Goal: Transaction & Acquisition: Purchase product/service

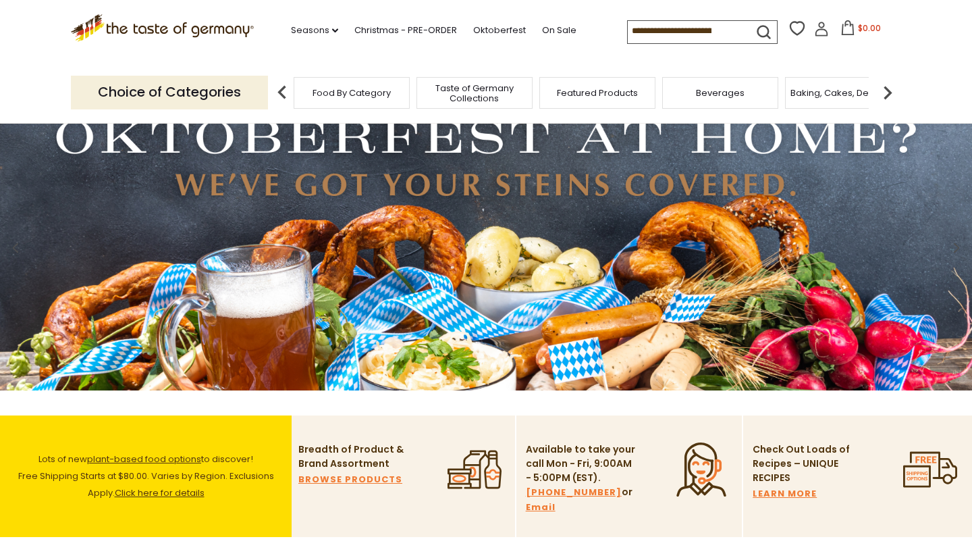
scroll to position [61, 0]
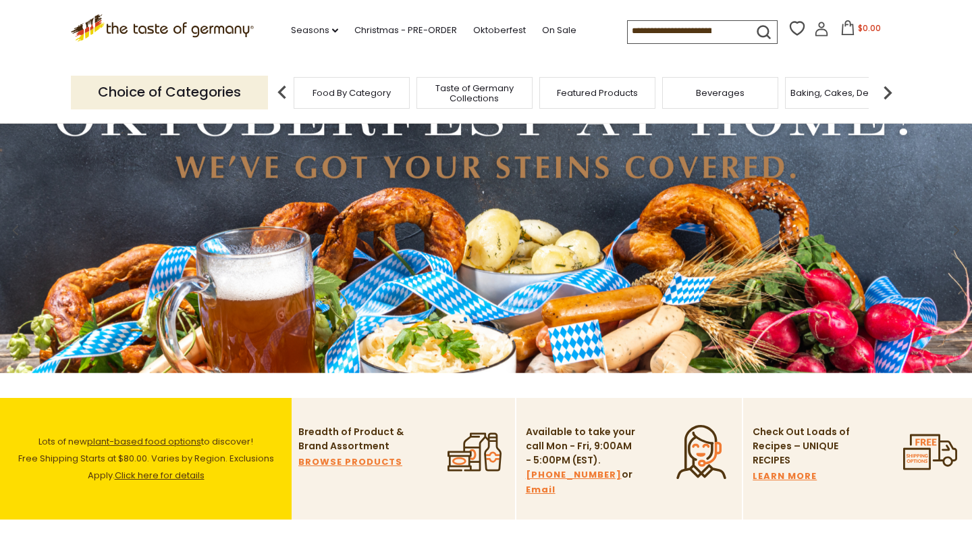
click at [188, 95] on p "Choice of Categories" at bounding box center [169, 92] width 197 height 33
click at [354, 29] on link "Christmas - PRE-ORDER" at bounding box center [405, 30] width 103 height 15
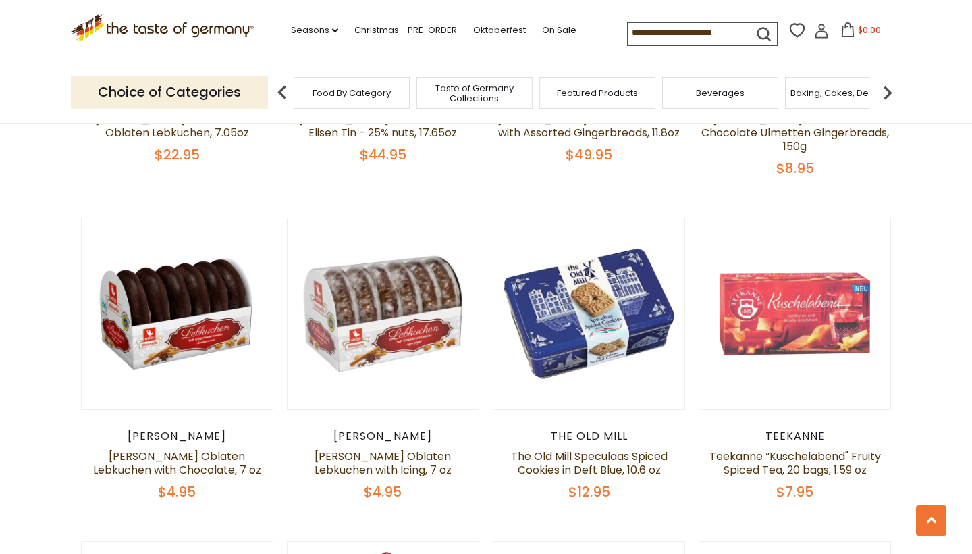
scroll to position [1362, 0]
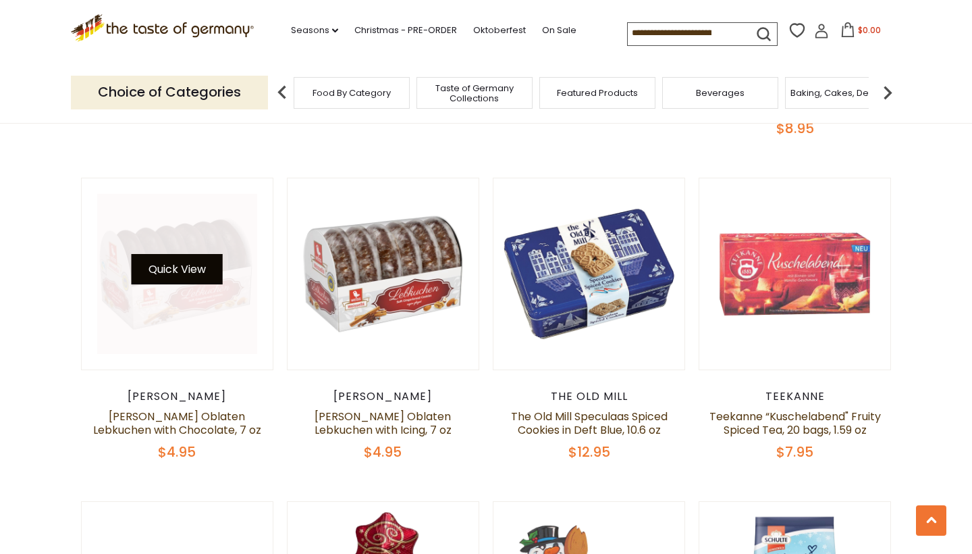
click at [171, 254] on button "Quick View" at bounding box center [177, 269] width 91 height 30
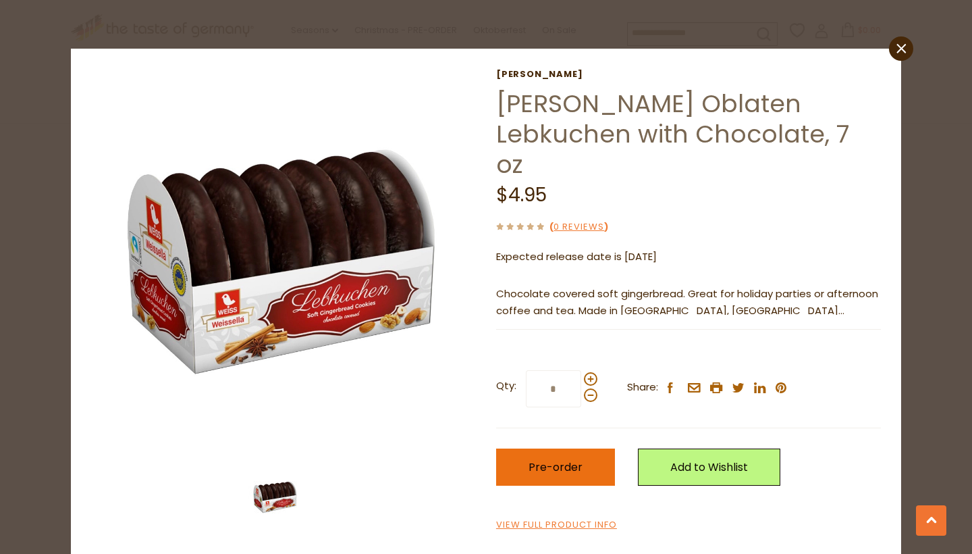
click at [578, 459] on span "Pre-order" at bounding box center [556, 467] width 54 height 16
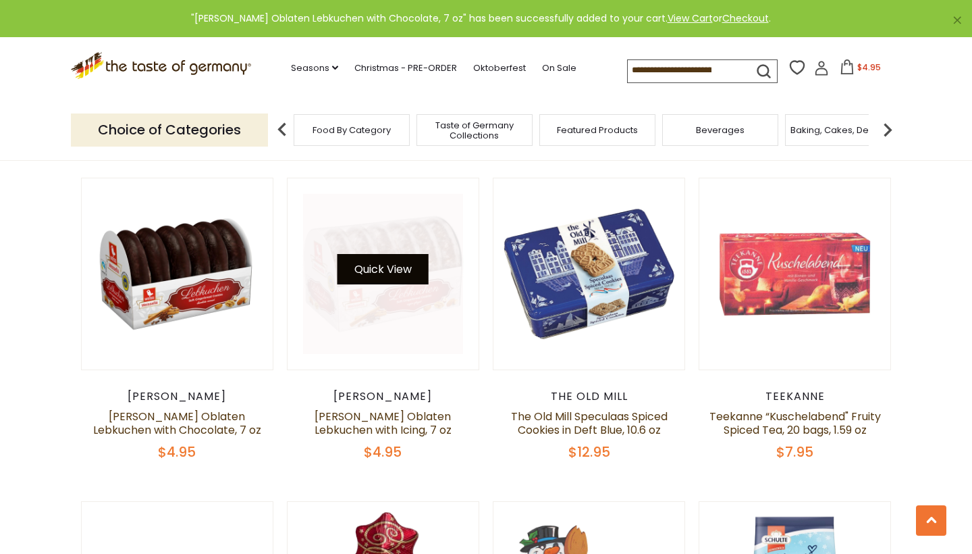
click at [386, 254] on button "Quick View" at bounding box center [383, 269] width 91 height 30
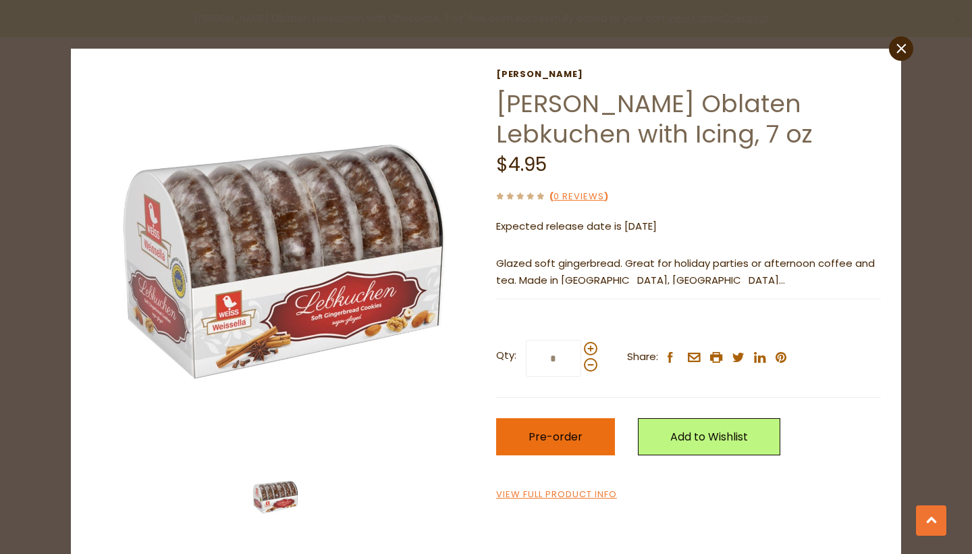
click at [545, 444] on button "Pre-order" at bounding box center [555, 436] width 119 height 37
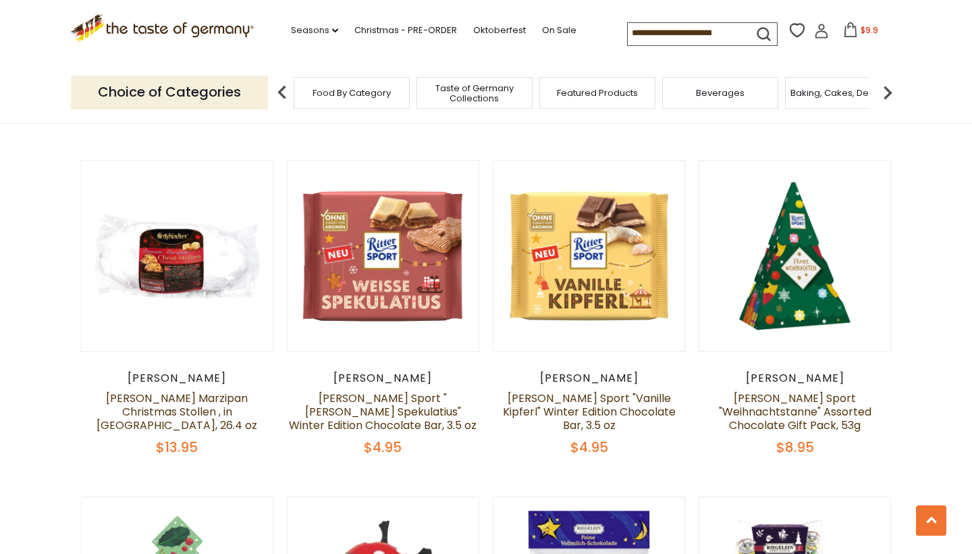
scroll to position [2041, 0]
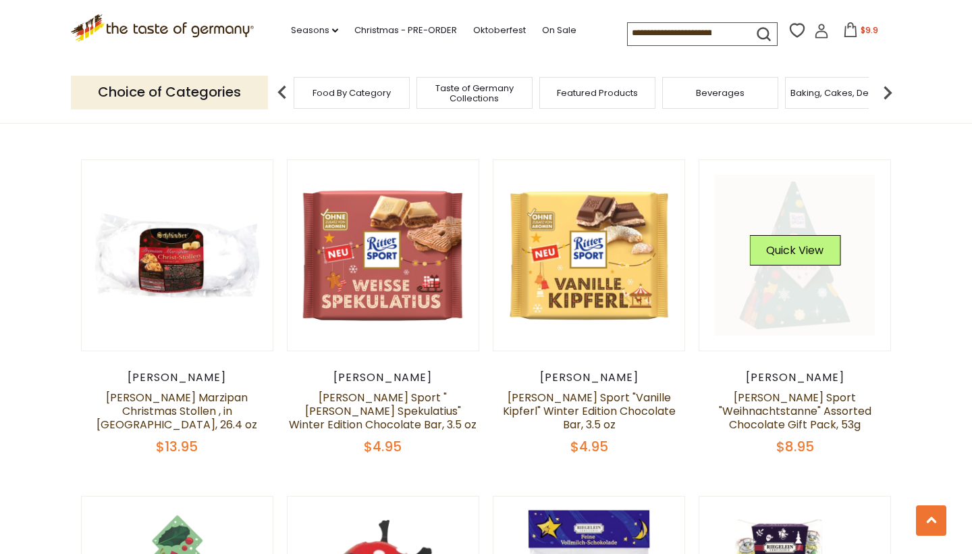
click at [790, 268] on link at bounding box center [795, 255] width 161 height 161
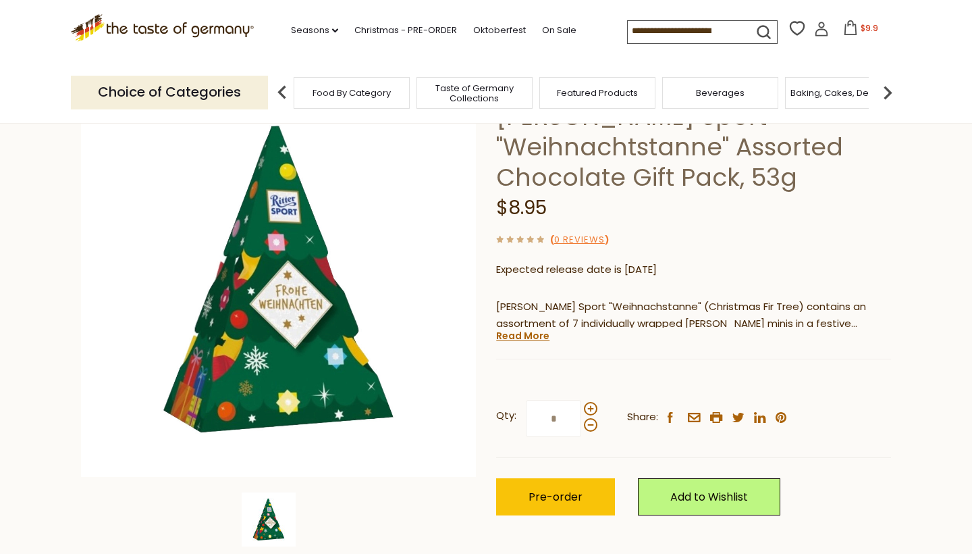
scroll to position [111, 0]
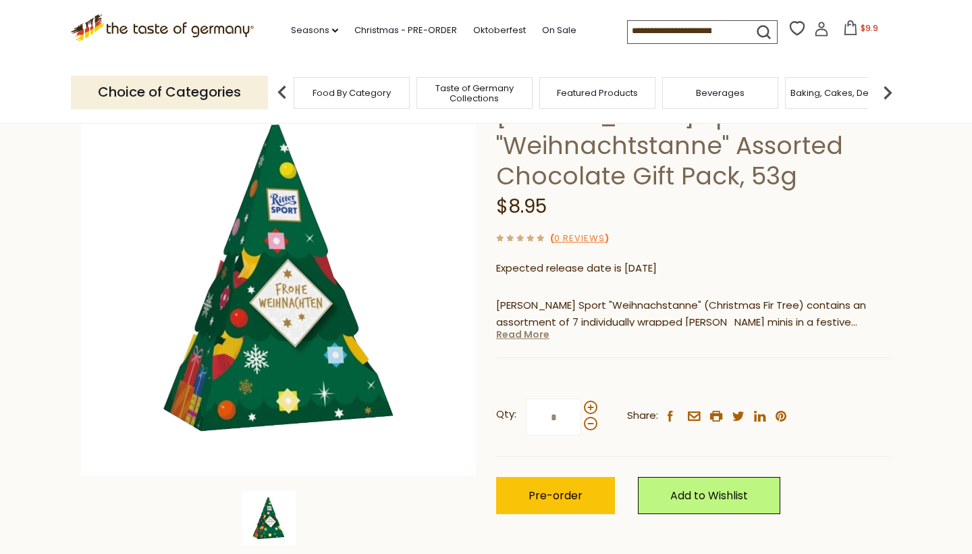
click at [525, 338] on link "Read More" at bounding box center [522, 334] width 53 height 14
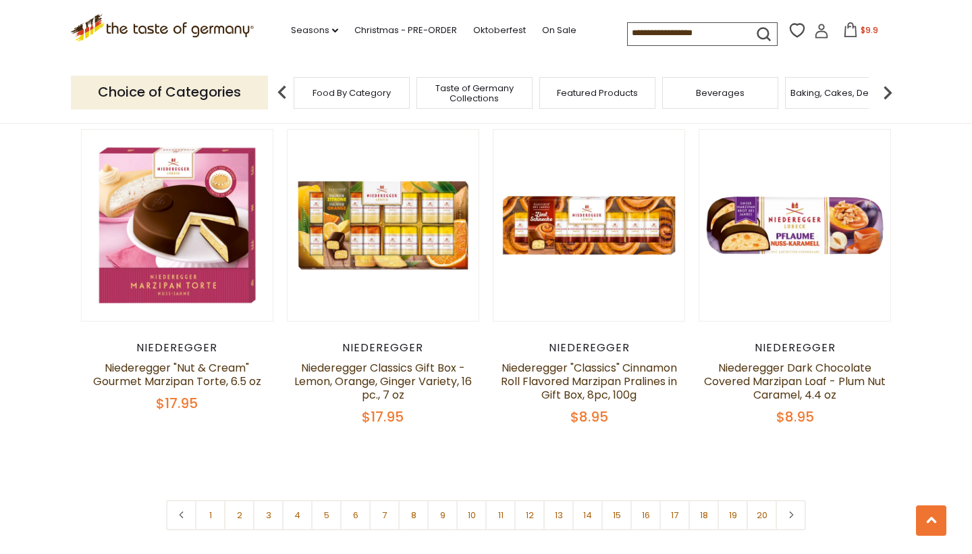
scroll to position [3083, 0]
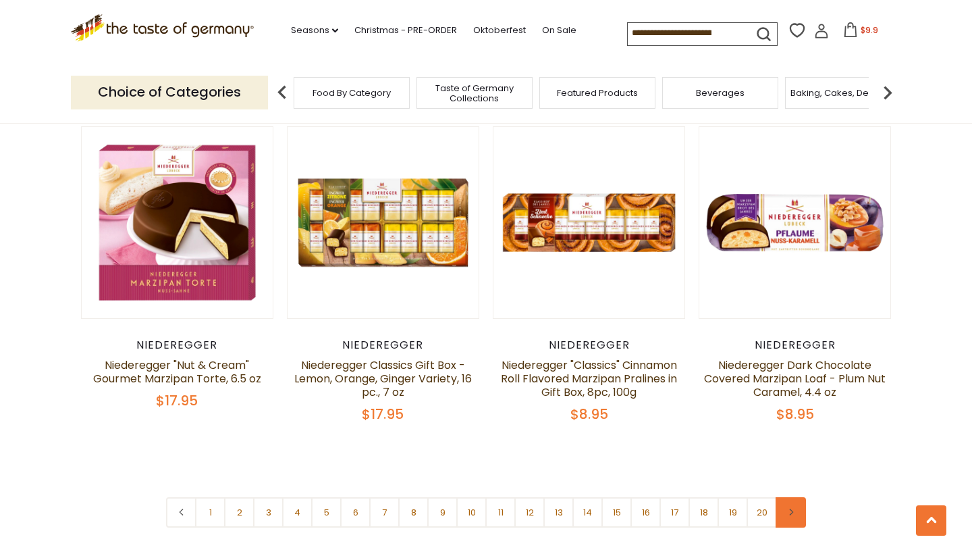
click at [791, 508] on use at bounding box center [791, 511] width 4 height 7
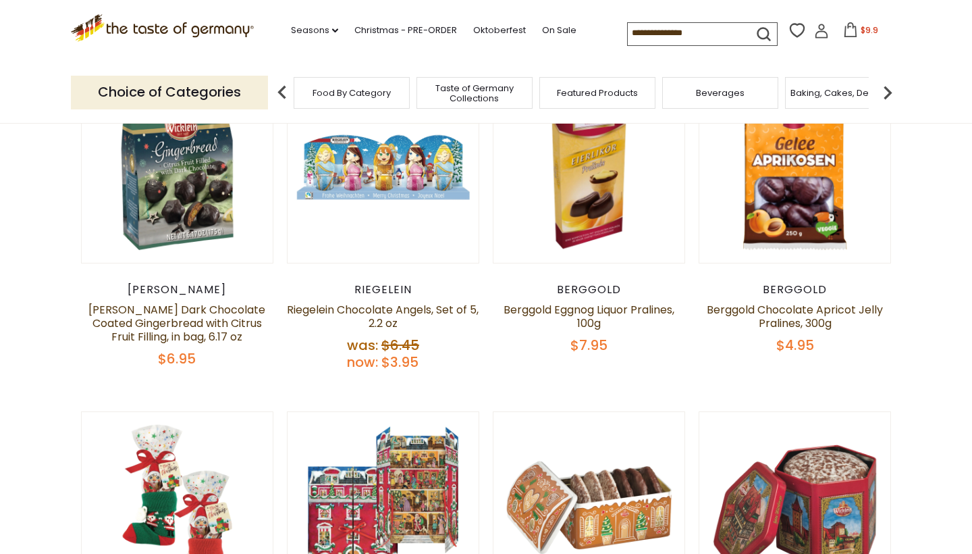
scroll to position [126, 0]
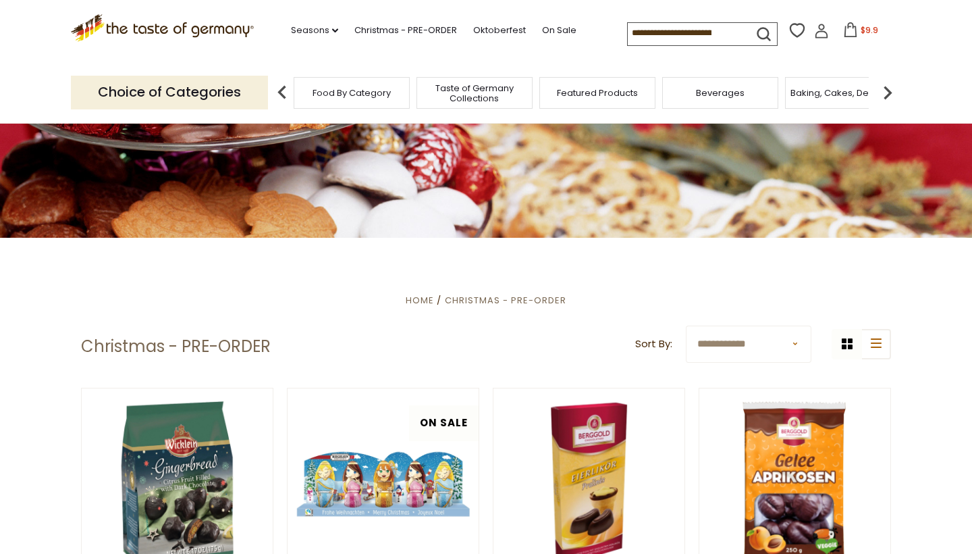
select select "********"
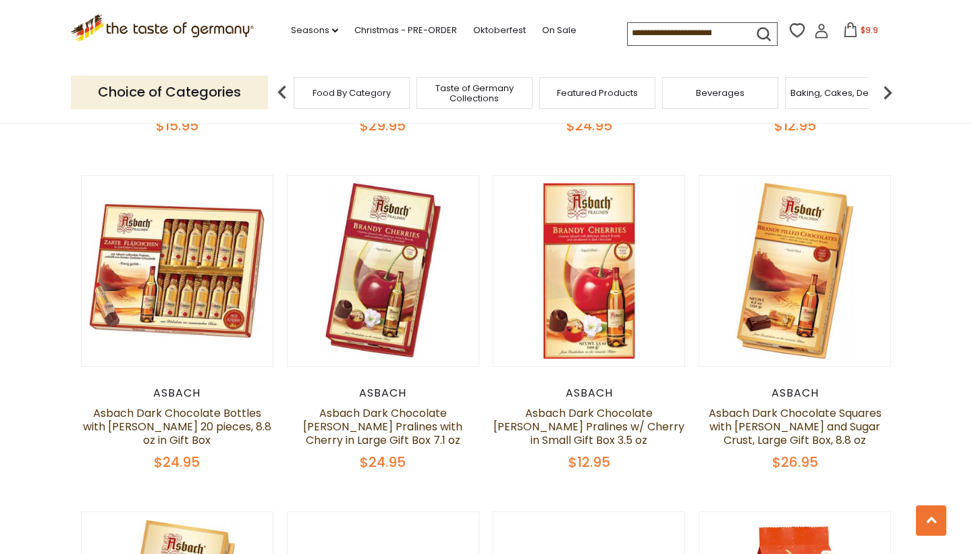
scroll to position [2014, 0]
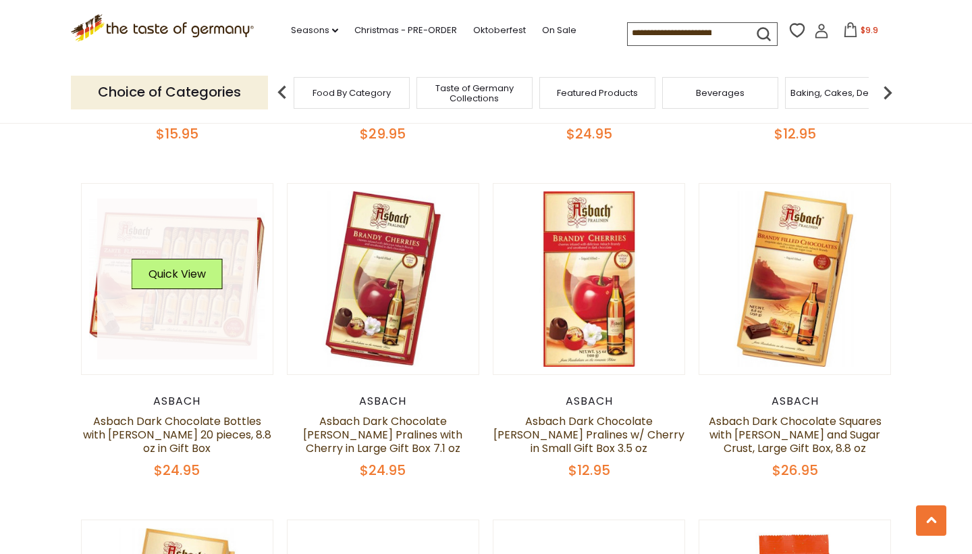
click at [160, 310] on link at bounding box center [177, 278] width 161 height 161
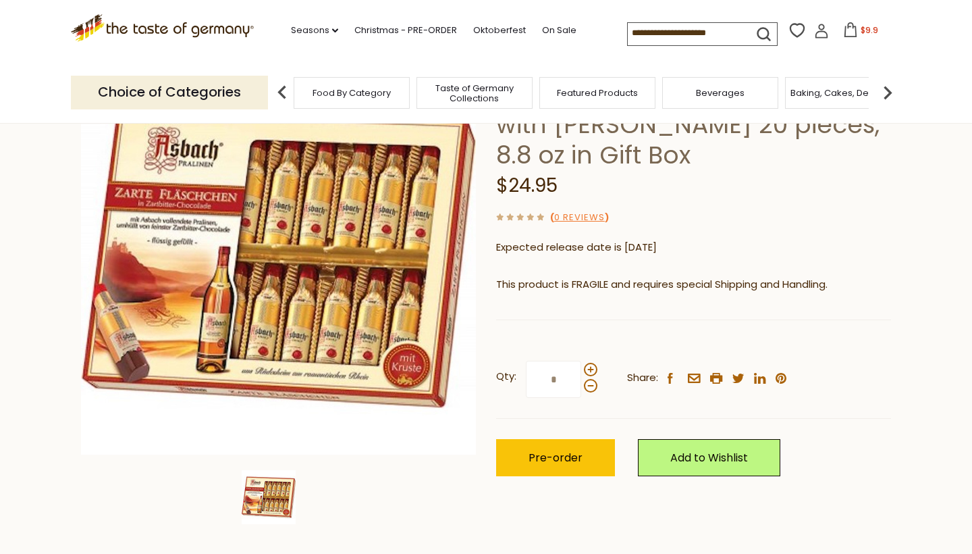
scroll to position [133, 0]
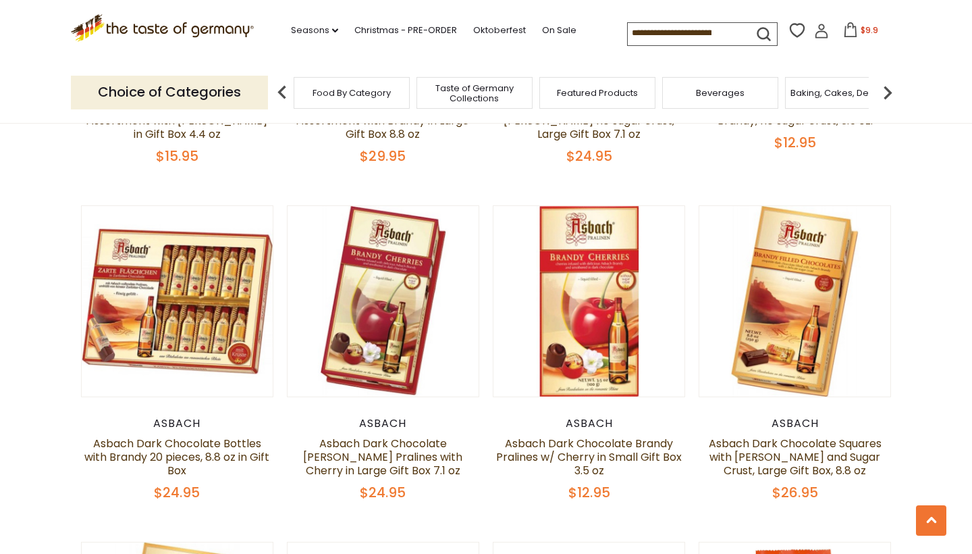
scroll to position [1993, 0]
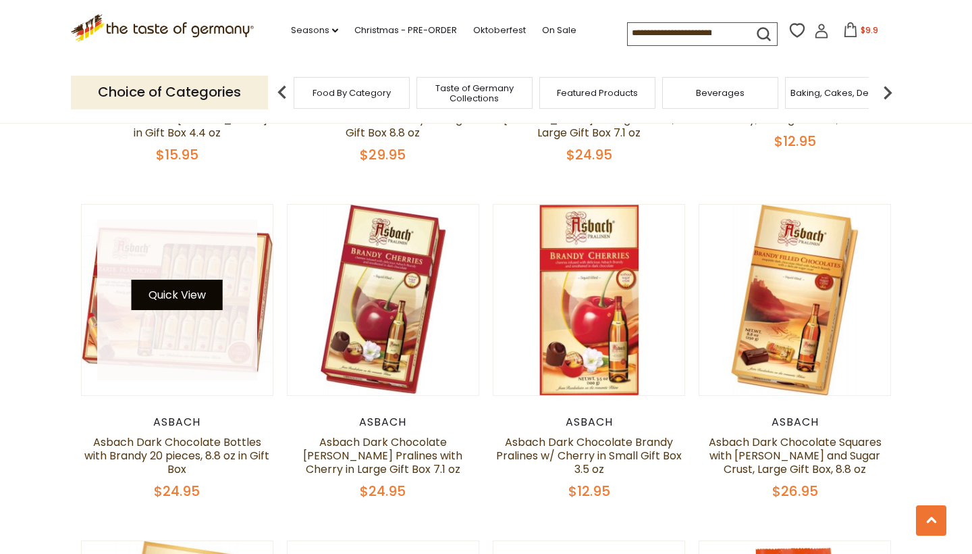
click at [180, 296] on button "Quick View" at bounding box center [177, 294] width 91 height 30
click at [184, 288] on button "Quick View" at bounding box center [177, 294] width 91 height 30
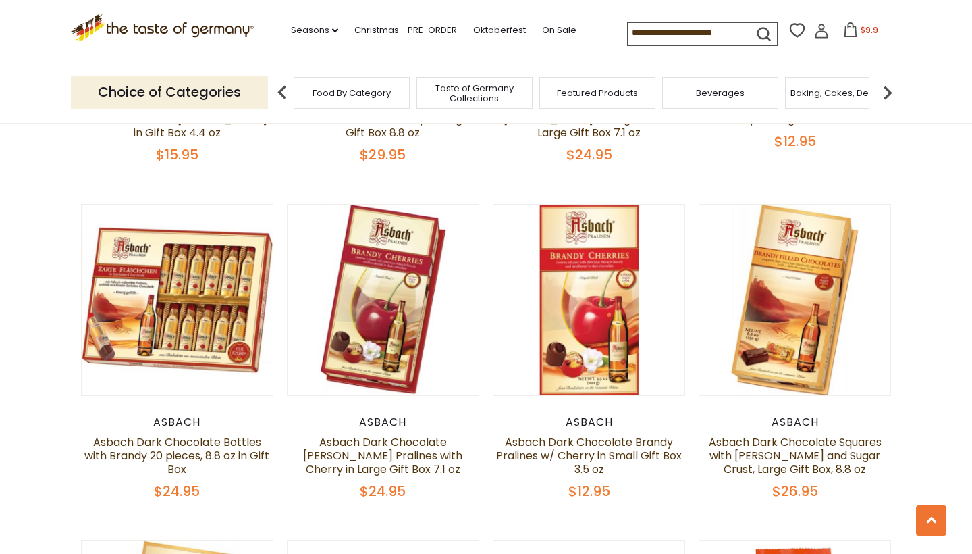
click at [13, 279] on section "**********" at bounding box center [486, 49] width 972 height 3357
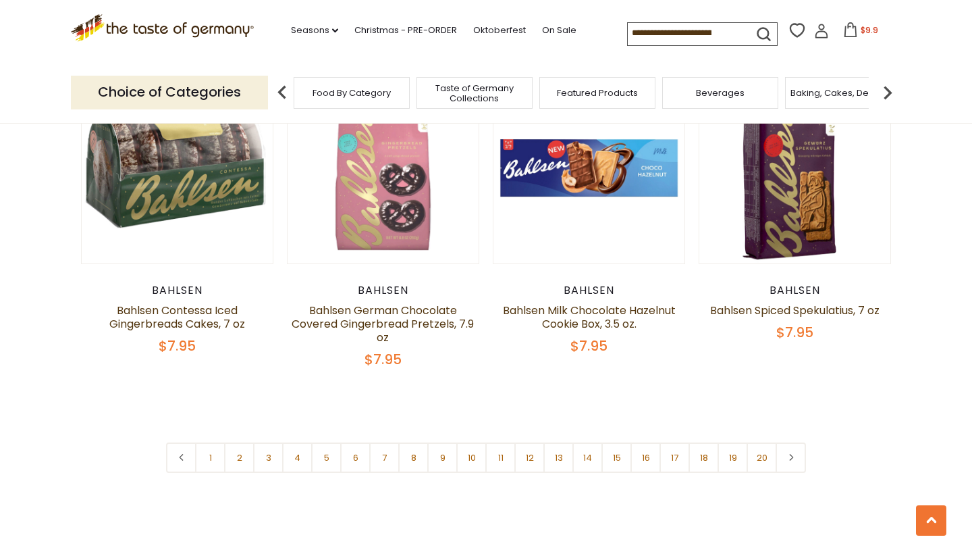
scroll to position [3142, 0]
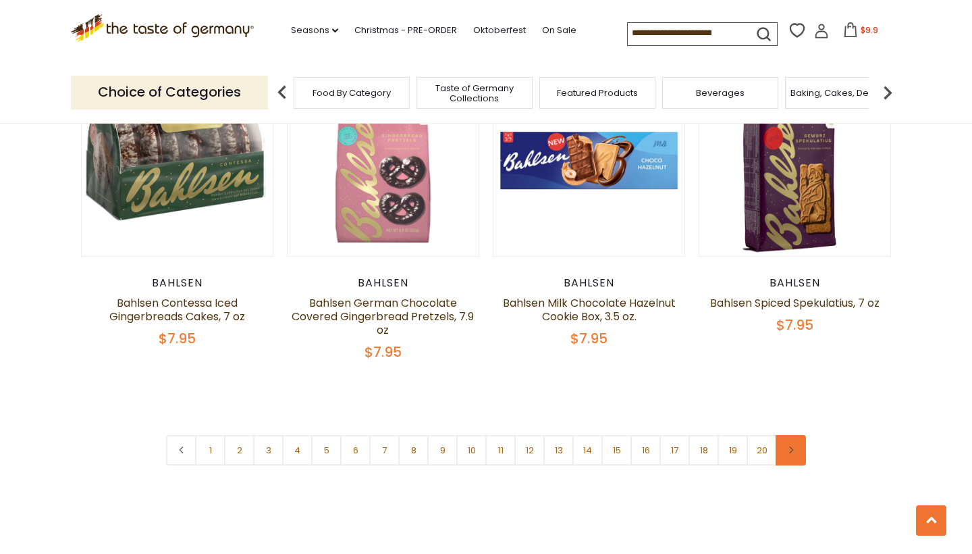
click at [792, 440] on link at bounding box center [791, 450] width 30 height 30
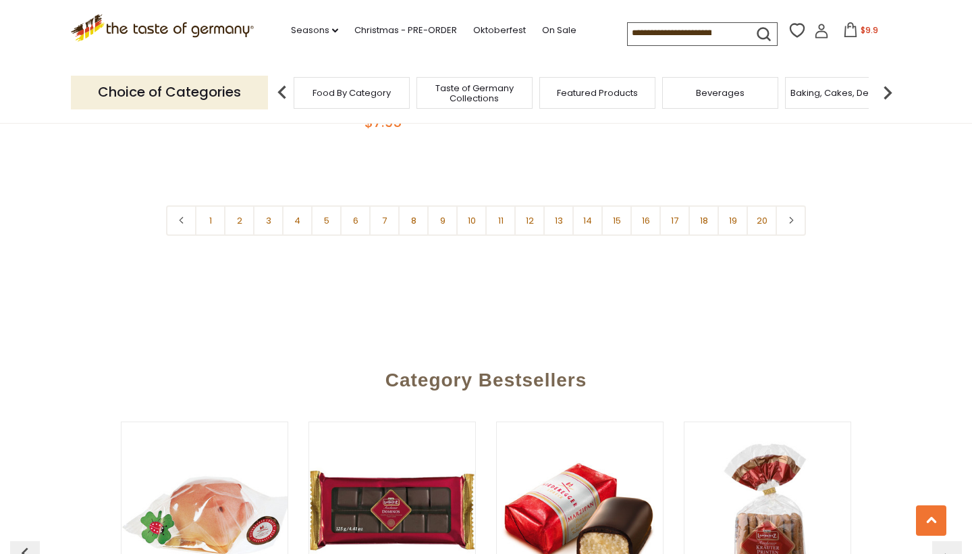
scroll to position [3108, 0]
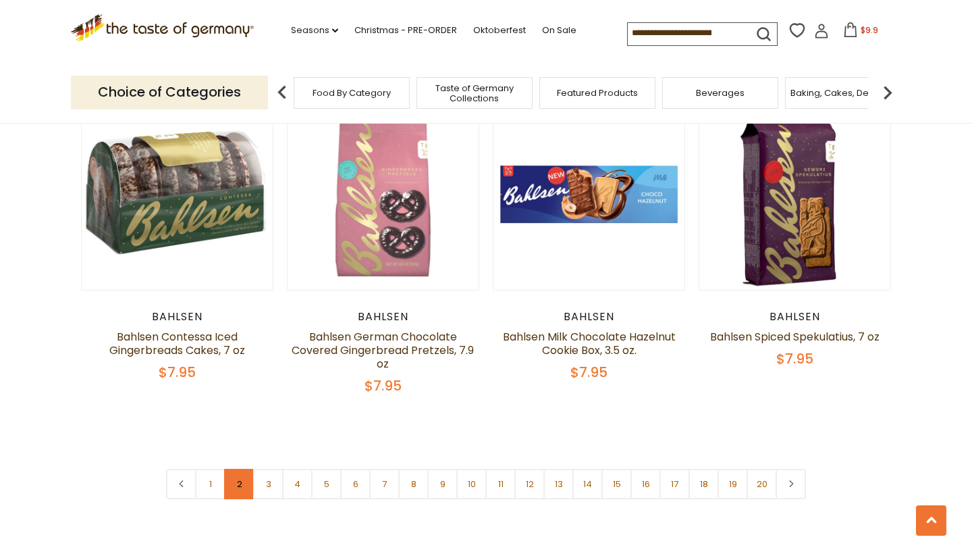
click at [241, 477] on link "2" at bounding box center [239, 483] width 30 height 30
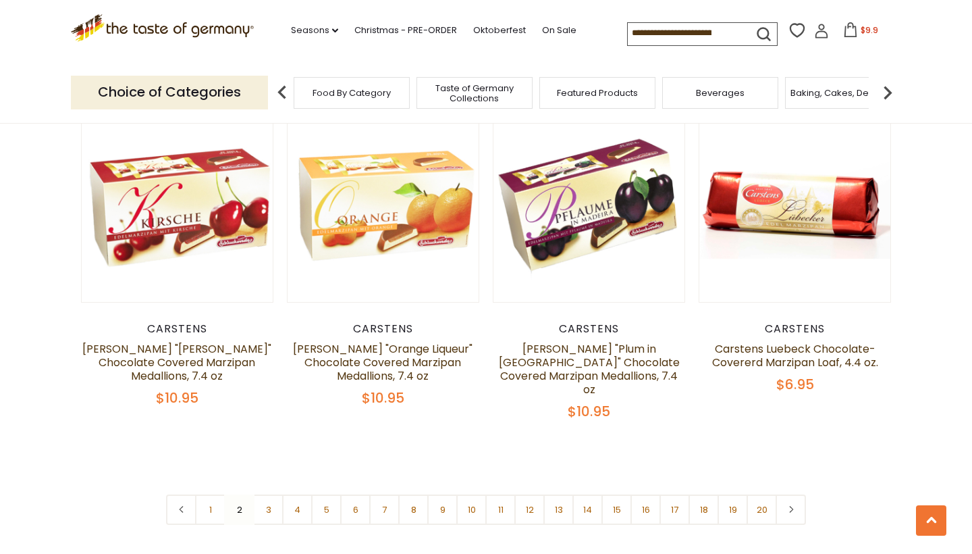
scroll to position [3027, 0]
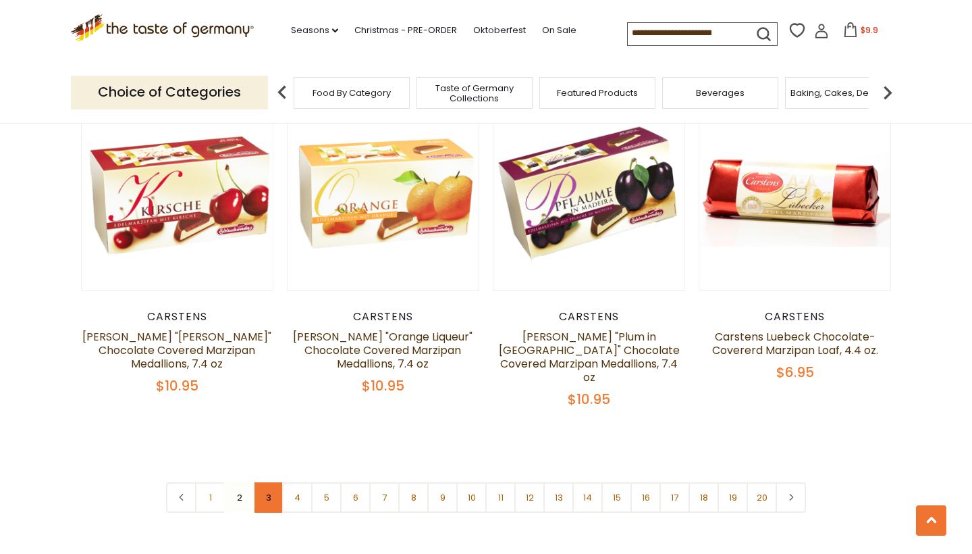
click at [269, 482] on link "3" at bounding box center [268, 497] width 30 height 30
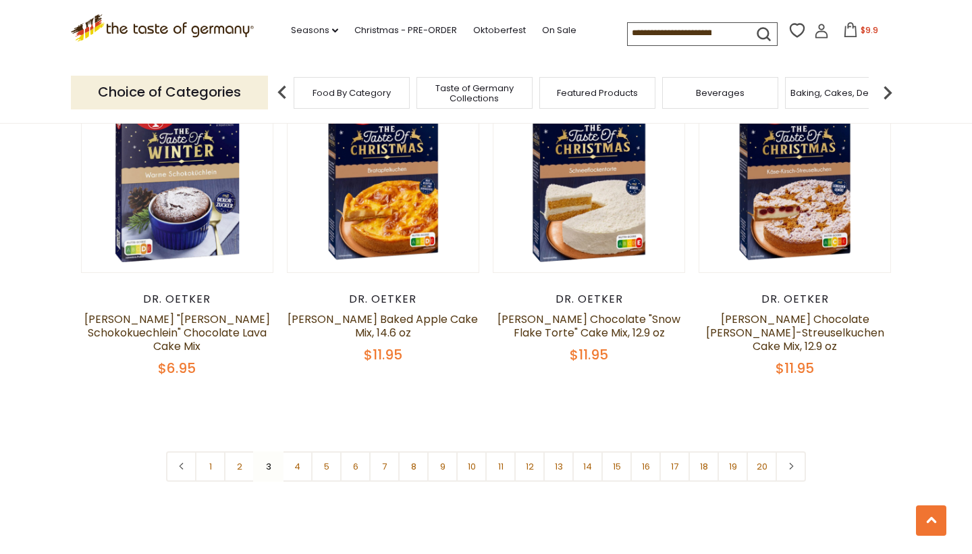
scroll to position [3160, 0]
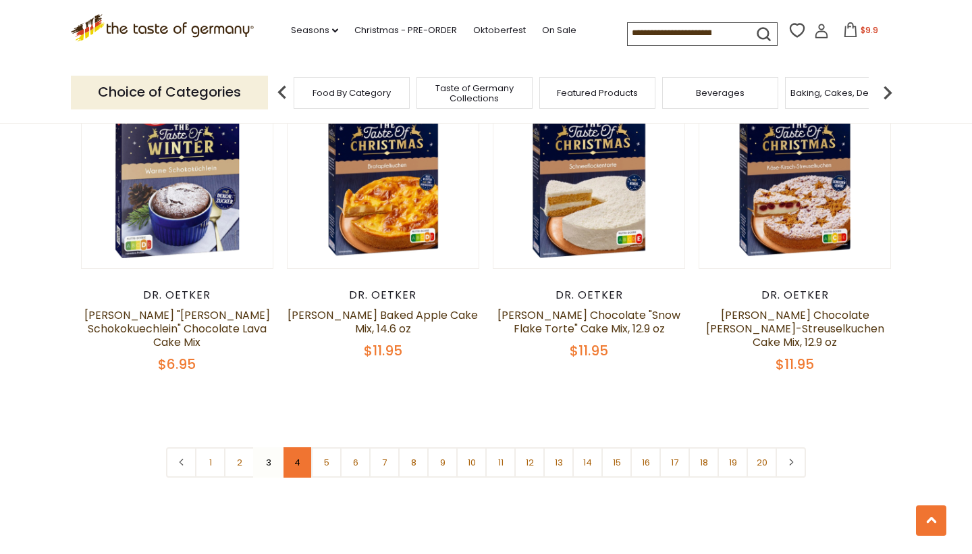
click at [300, 447] on link "4" at bounding box center [297, 462] width 30 height 30
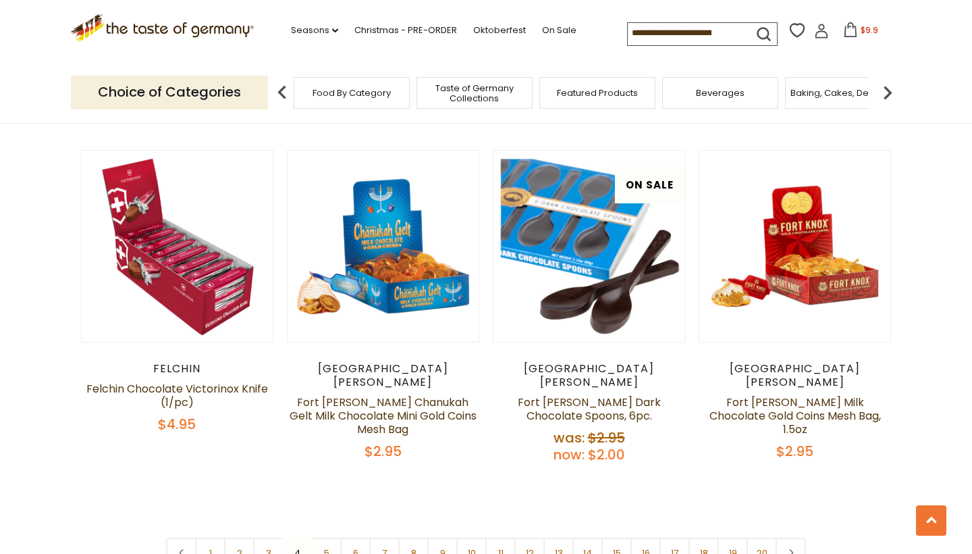
scroll to position [3030, 0]
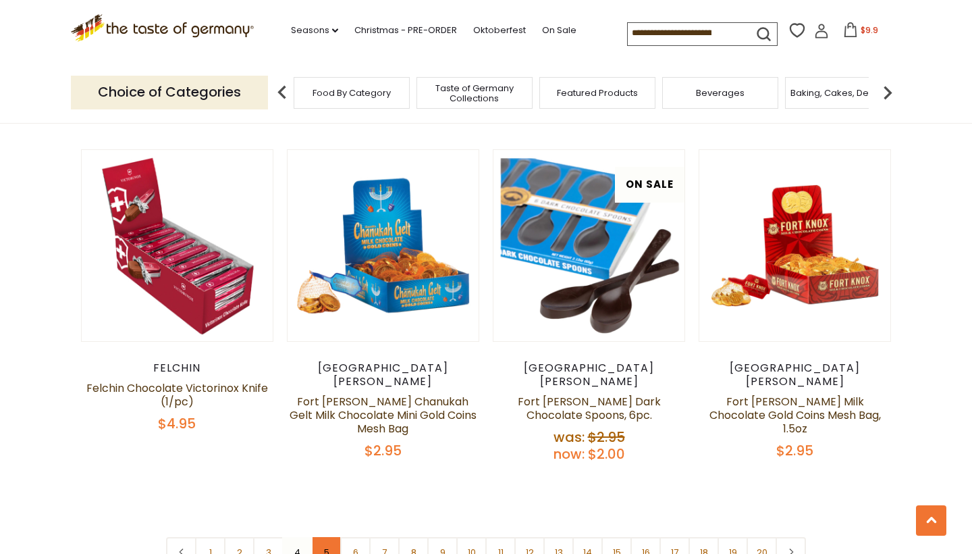
click at [325, 537] on link "5" at bounding box center [326, 552] width 30 height 30
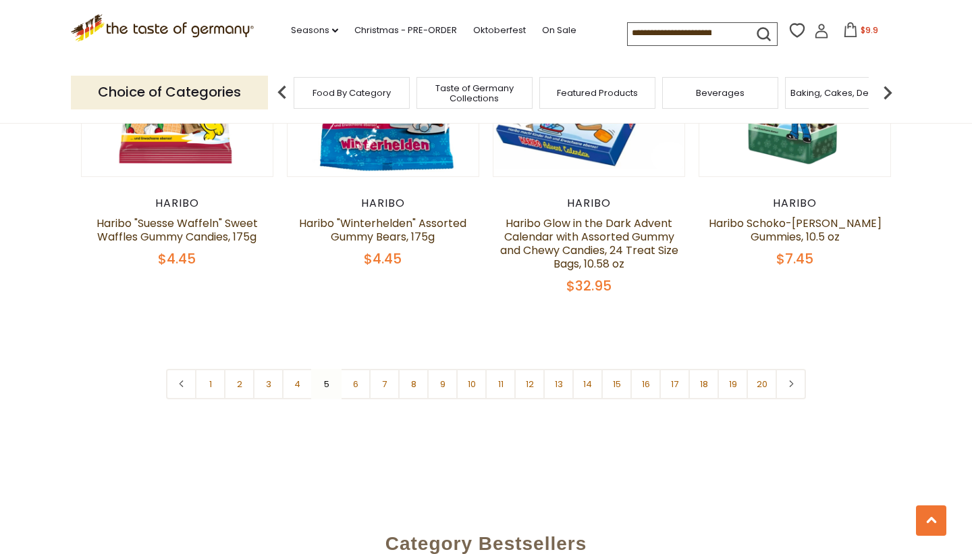
scroll to position [3209, 0]
click at [365, 368] on link "6" at bounding box center [355, 383] width 30 height 30
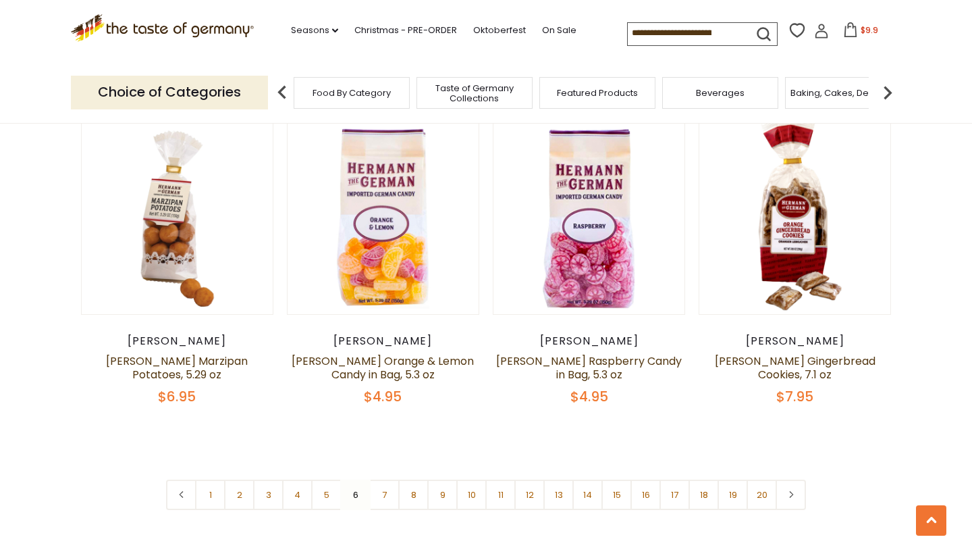
scroll to position [3058, 0]
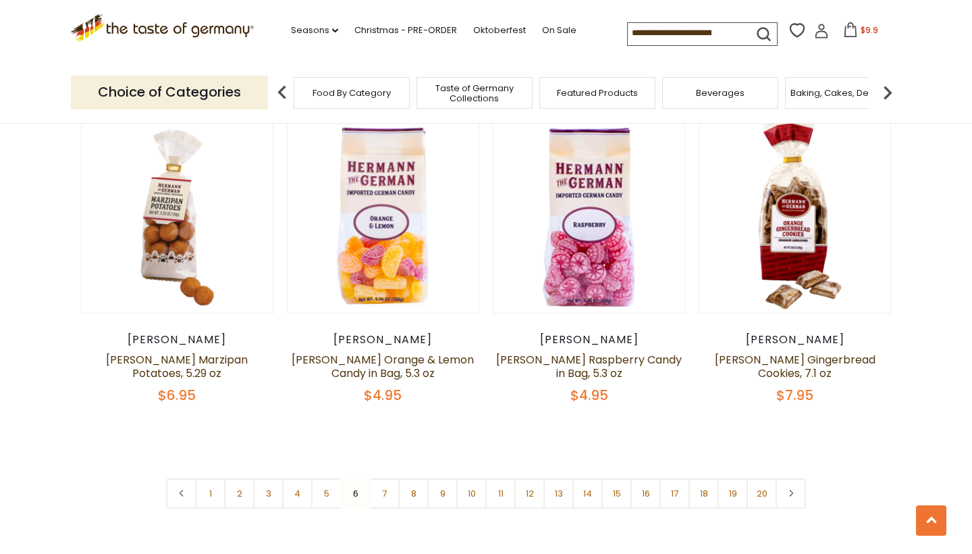
click at [358, 478] on nav "1 2 3 4 5 6 7 8 9 10 11 12 13 14 15 16 17 18 19 20" at bounding box center [486, 493] width 640 height 30
click at [386, 478] on link "7" at bounding box center [384, 493] width 30 height 30
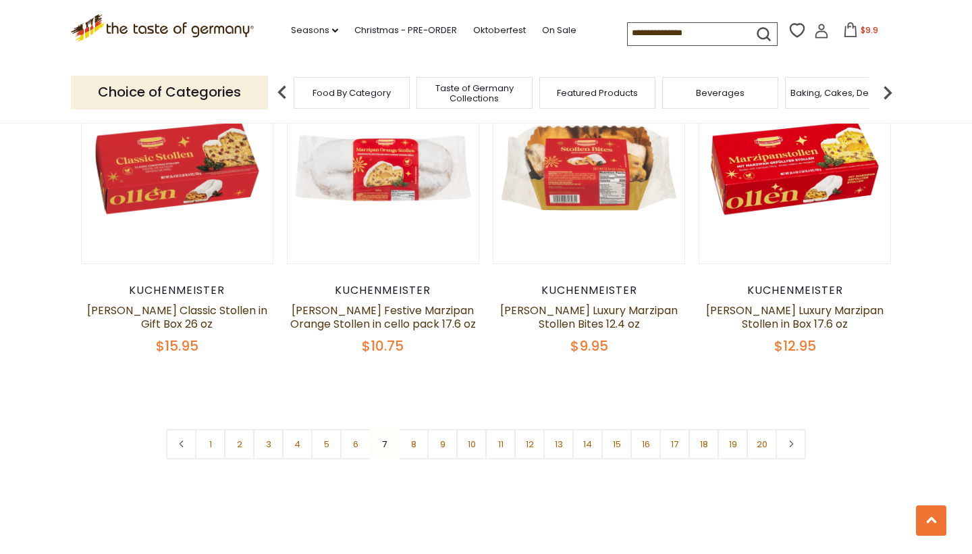
scroll to position [3139, 0]
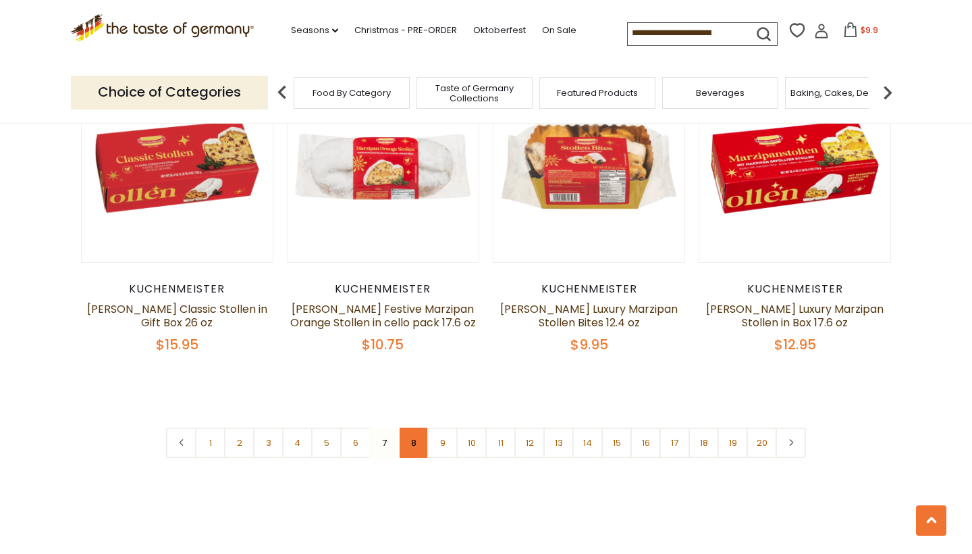
click at [408, 431] on link "8" at bounding box center [413, 442] width 30 height 30
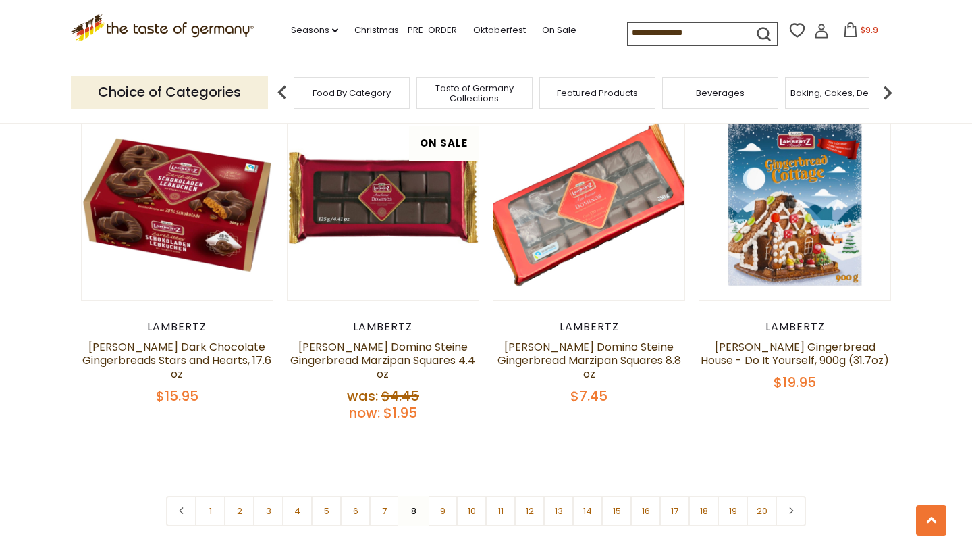
scroll to position [3096, 0]
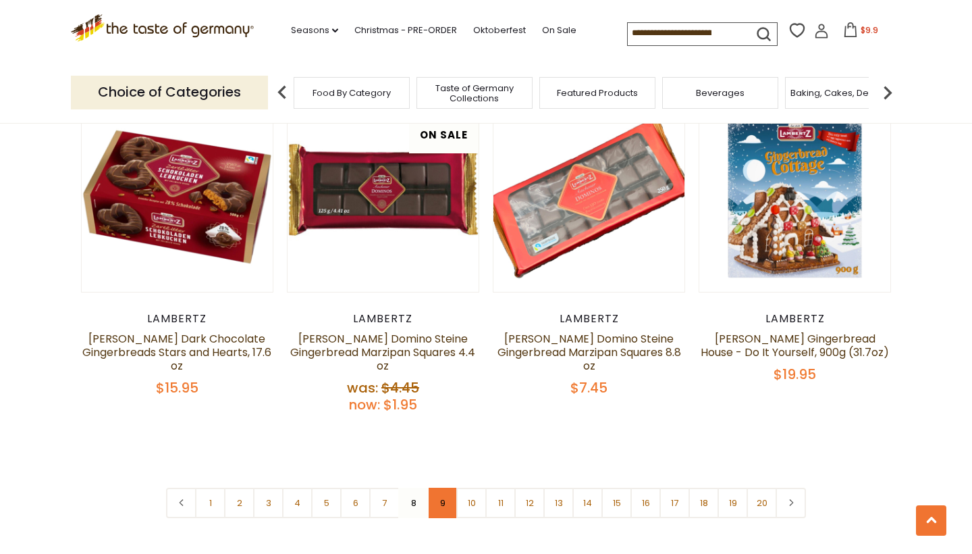
click at [439, 487] on link "9" at bounding box center [442, 502] width 30 height 30
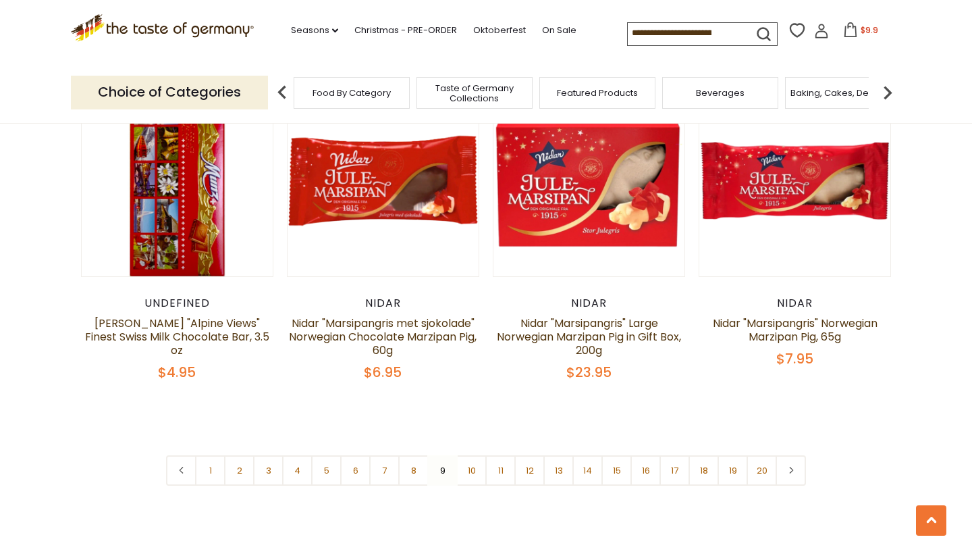
scroll to position [3094, 0]
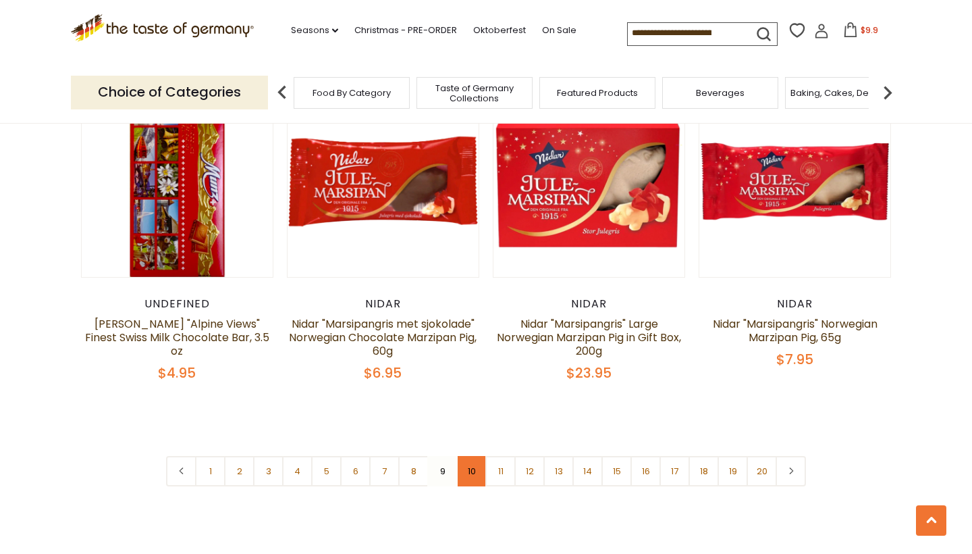
click at [471, 456] on link "10" at bounding box center [471, 471] width 30 height 30
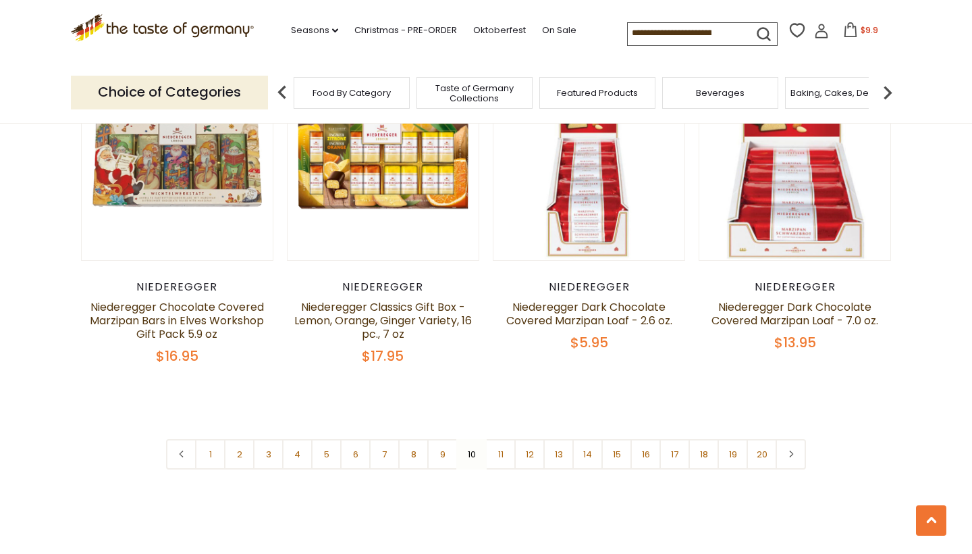
scroll to position [3139, 0]
click at [499, 454] on link "11" at bounding box center [500, 453] width 30 height 30
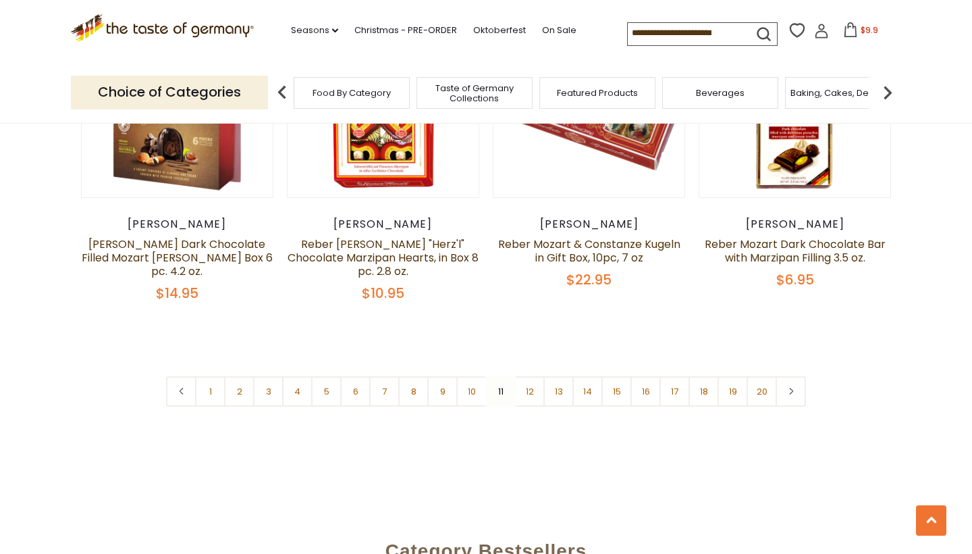
scroll to position [3196, 0]
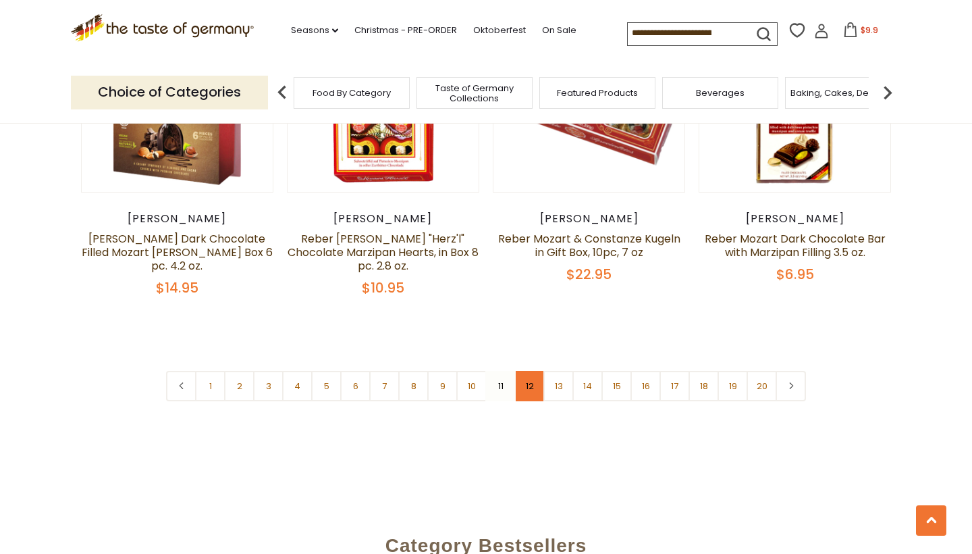
click at [532, 371] on link "12" at bounding box center [529, 386] width 30 height 30
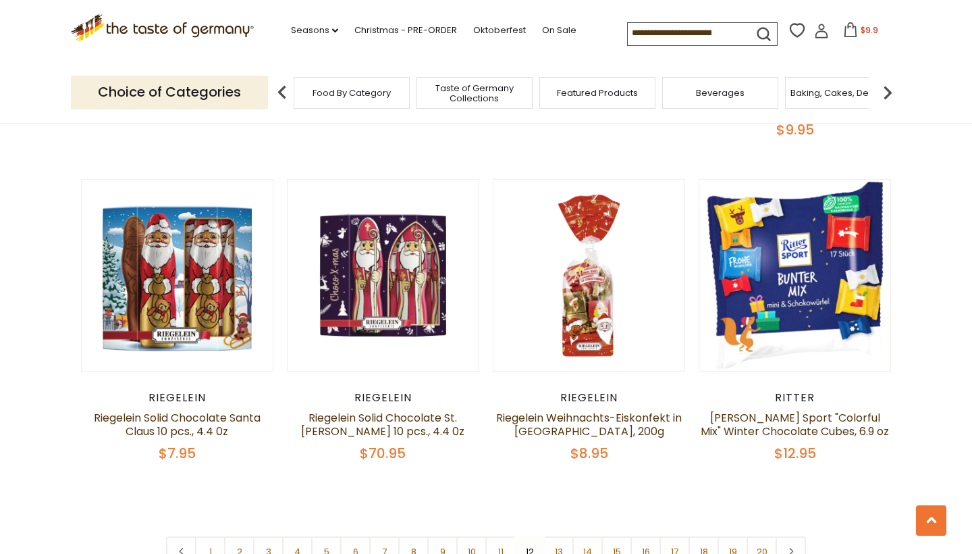
scroll to position [3067, 0]
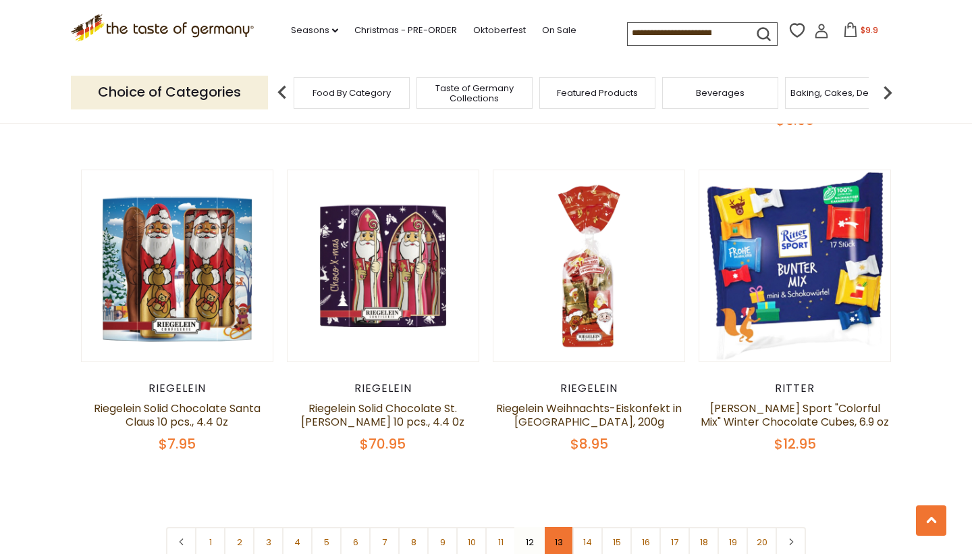
click at [559, 527] on link "13" at bounding box center [558, 542] width 30 height 30
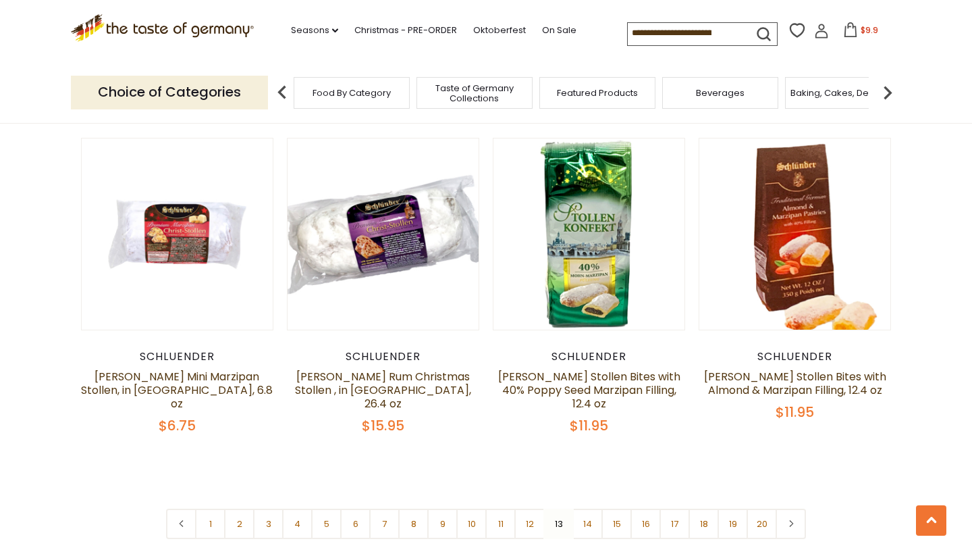
scroll to position [3060, 0]
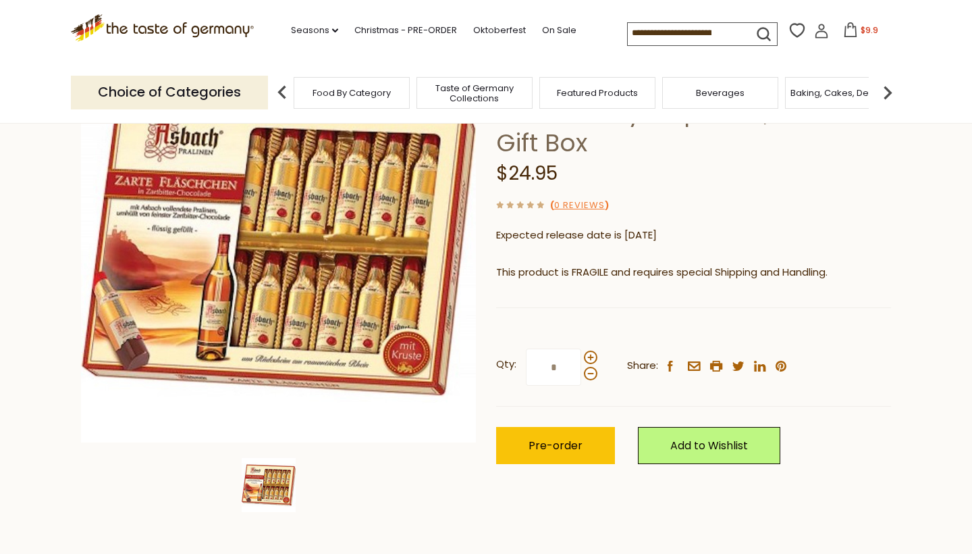
scroll to position [118, 0]
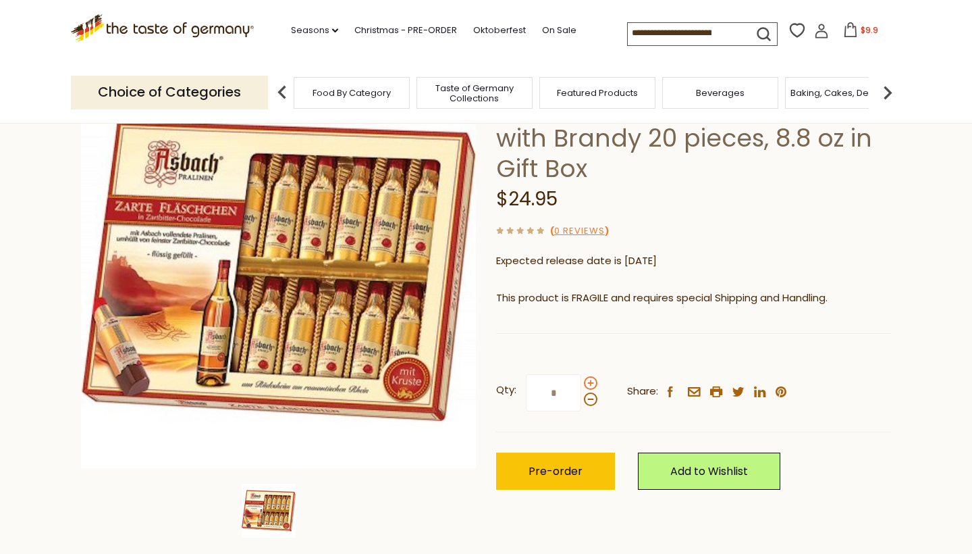
click at [589, 377] on span at bounding box center [591, 383] width 14 height 14
click at [581, 377] on input "*" at bounding box center [553, 392] width 55 height 37
click at [589, 397] on span at bounding box center [591, 399] width 14 height 14
click at [581, 397] on input "*" at bounding box center [553, 392] width 55 height 37
click at [590, 379] on span at bounding box center [591, 383] width 14 height 14
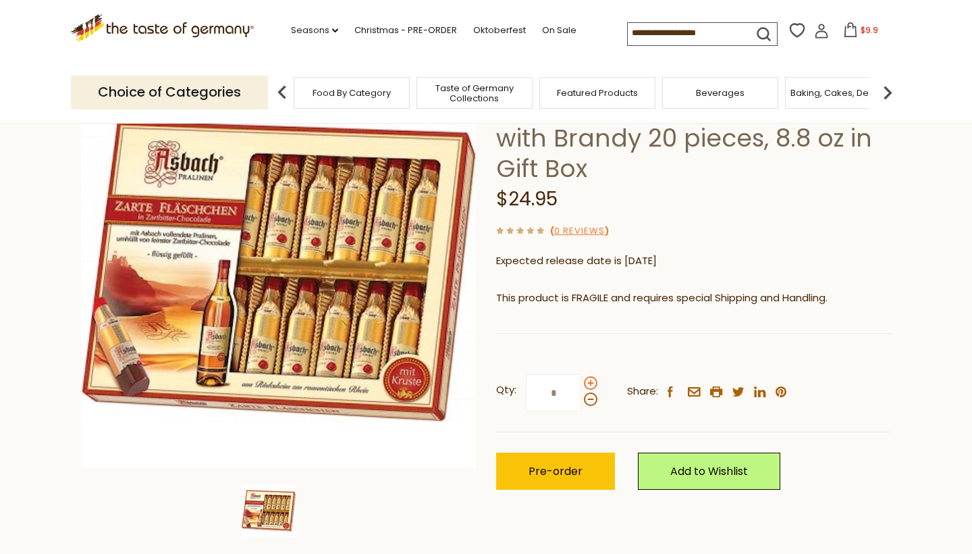
click at [581, 379] on input "*" at bounding box center [553, 392] width 55 height 37
click at [588, 398] on span at bounding box center [591, 399] width 14 height 14
click at [581, 398] on input "*" at bounding box center [553, 392] width 55 height 37
type input "*"
click at [553, 463] on span "Pre-order" at bounding box center [556, 471] width 54 height 16
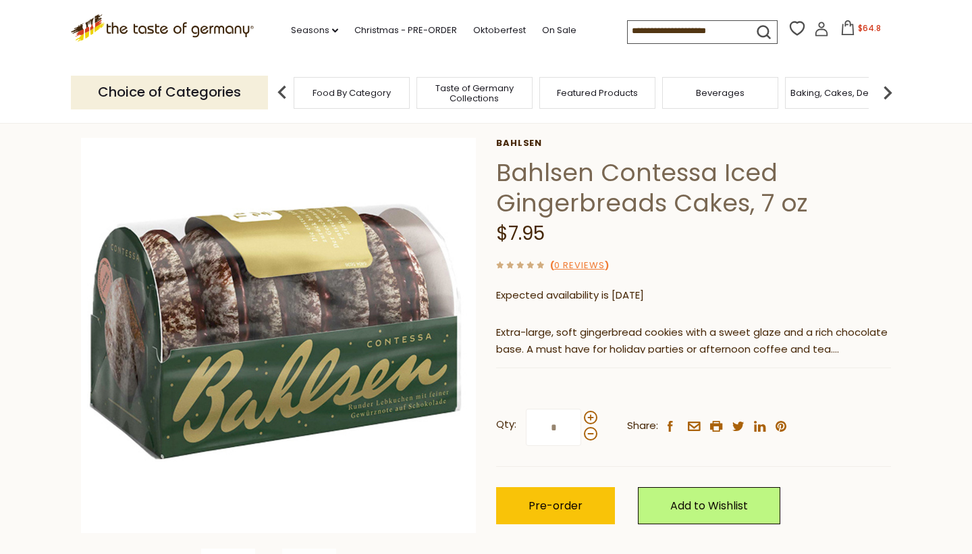
scroll to position [86, 0]
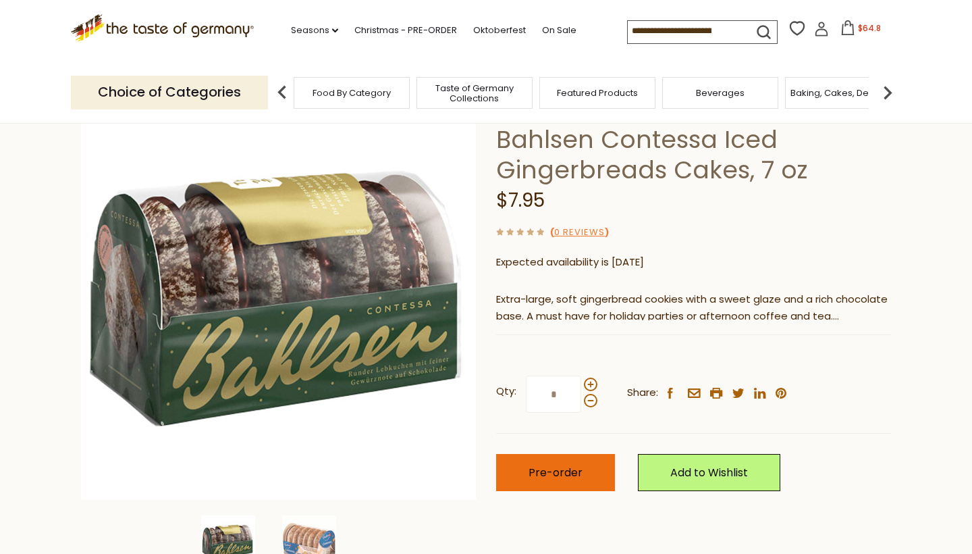
click at [567, 477] on span "Pre-order" at bounding box center [556, 472] width 54 height 16
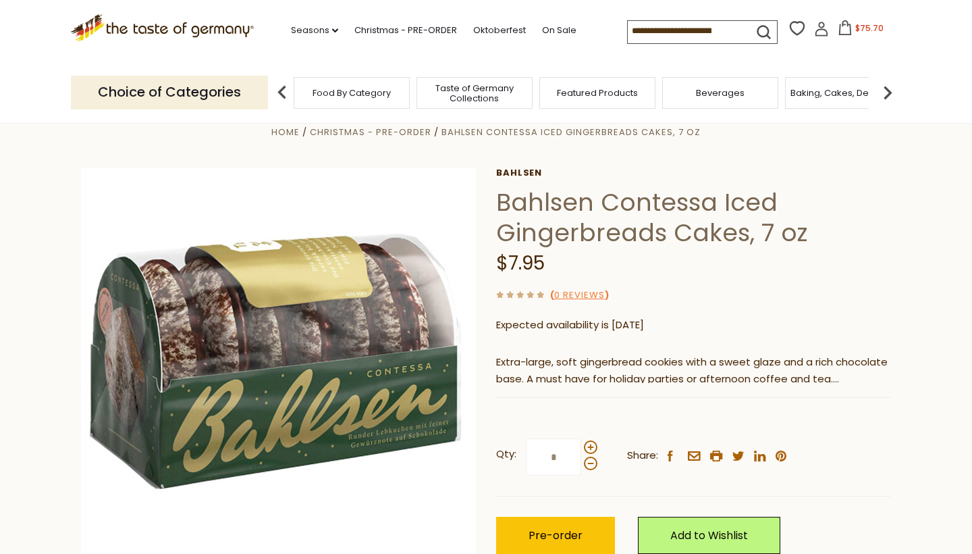
scroll to position [22, 0]
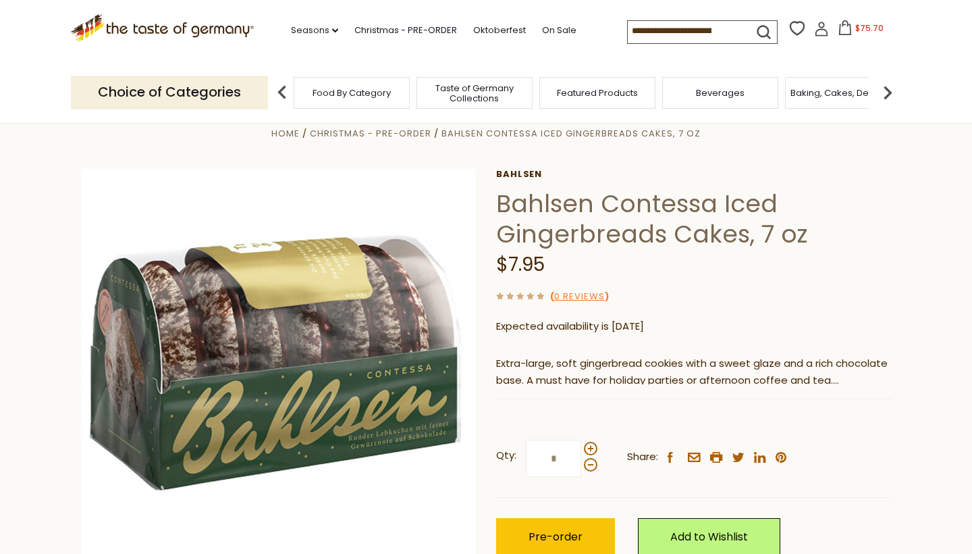
click at [770, 26] on form at bounding box center [699, 30] width 142 height 19
click at [855, 26] on span "$75.70" at bounding box center [869, 27] width 28 height 11
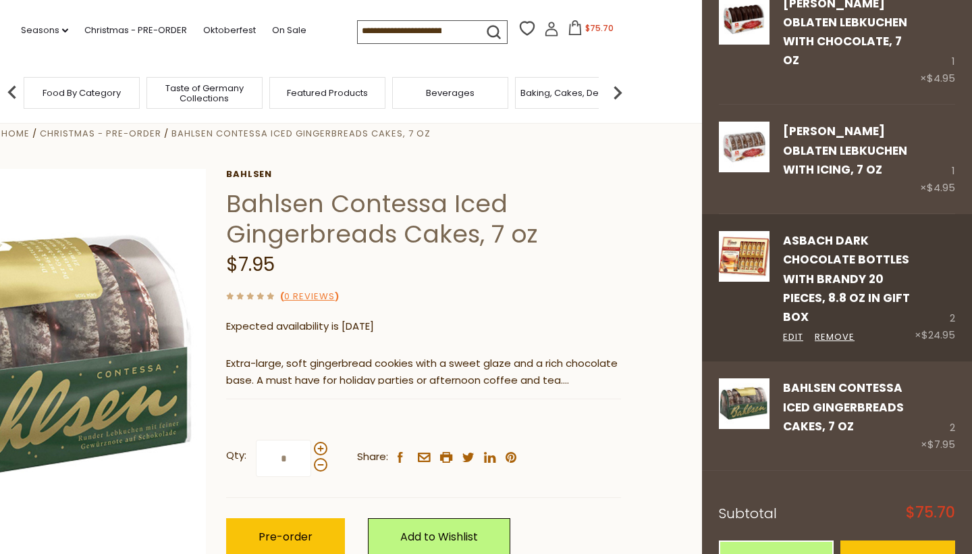
scroll to position [95, 0]
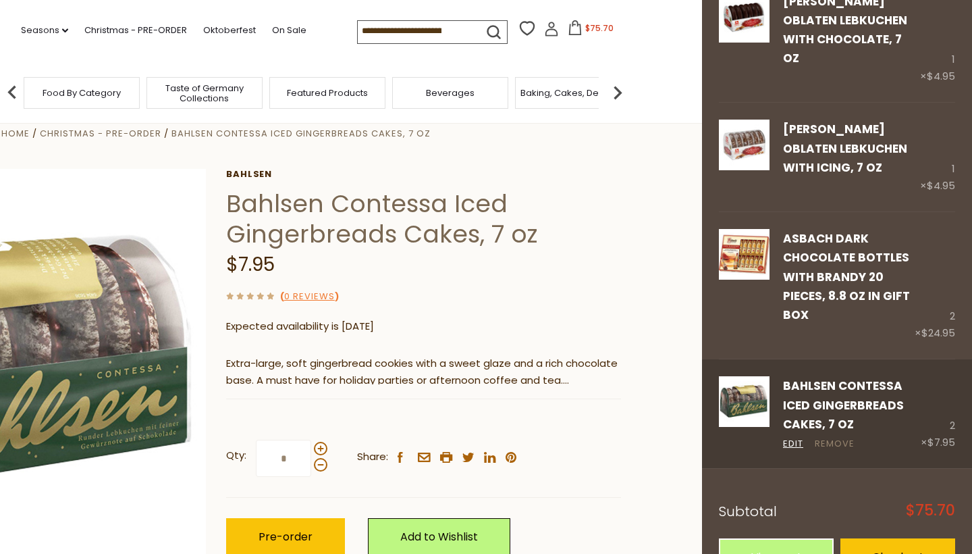
click at [821, 437] on link "Remove" at bounding box center [835, 444] width 40 height 14
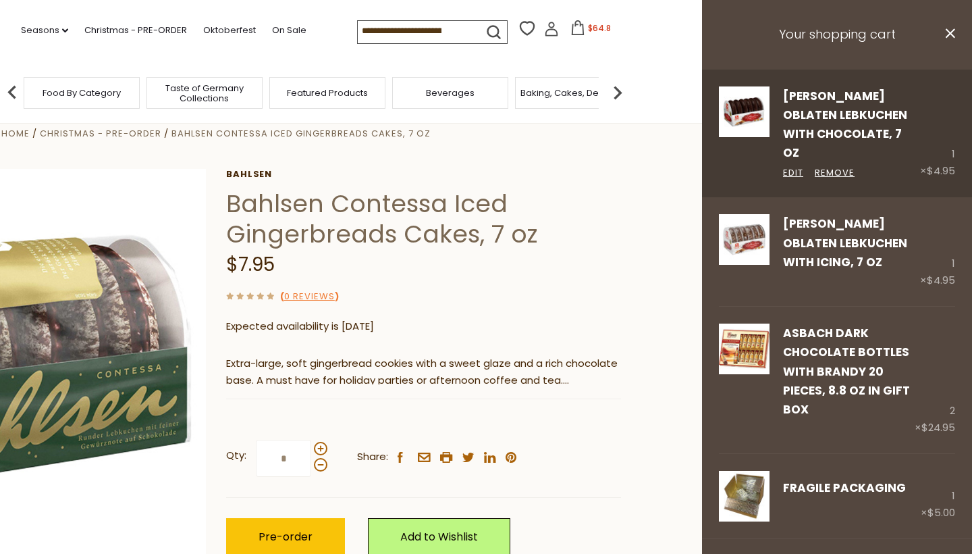
scroll to position [0, 0]
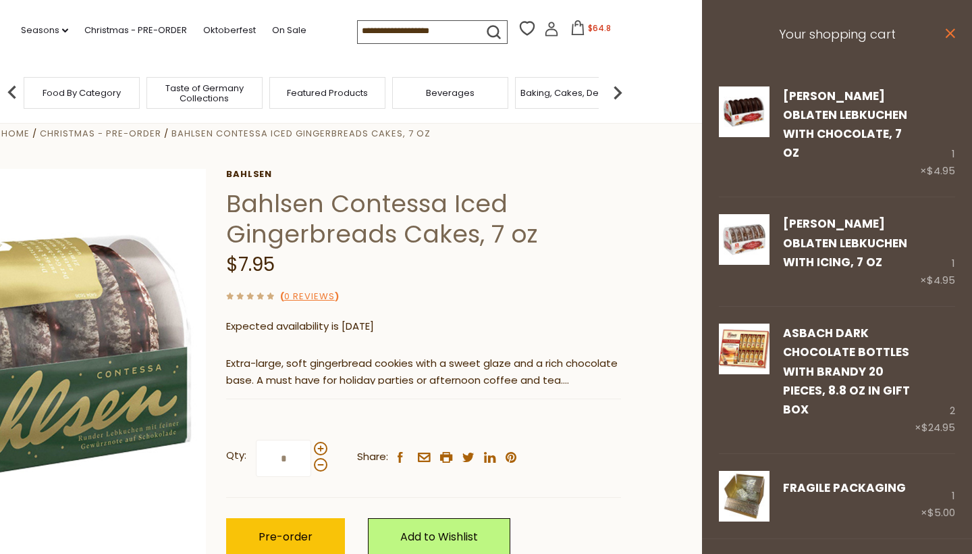
click at [948, 34] on icon "close" at bounding box center [950, 33] width 10 height 10
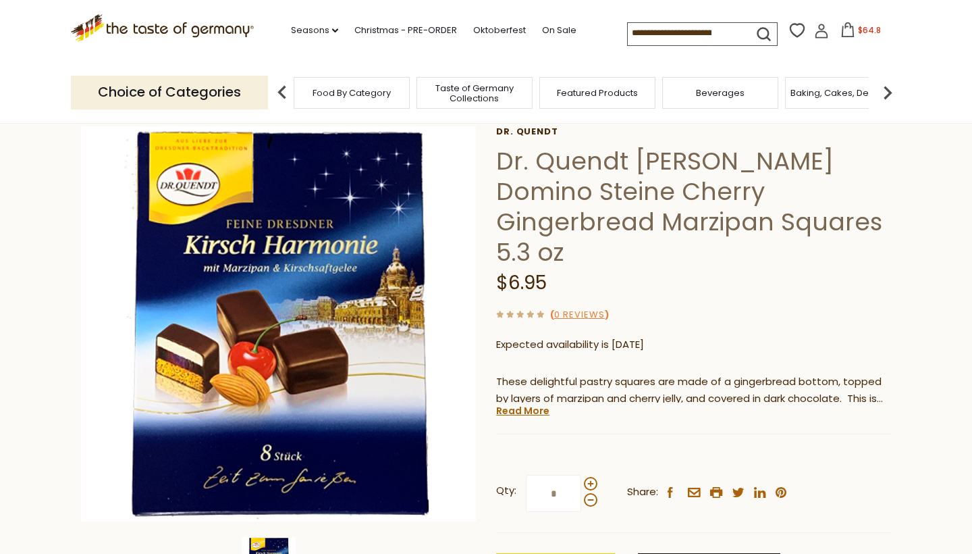
scroll to position [61, 0]
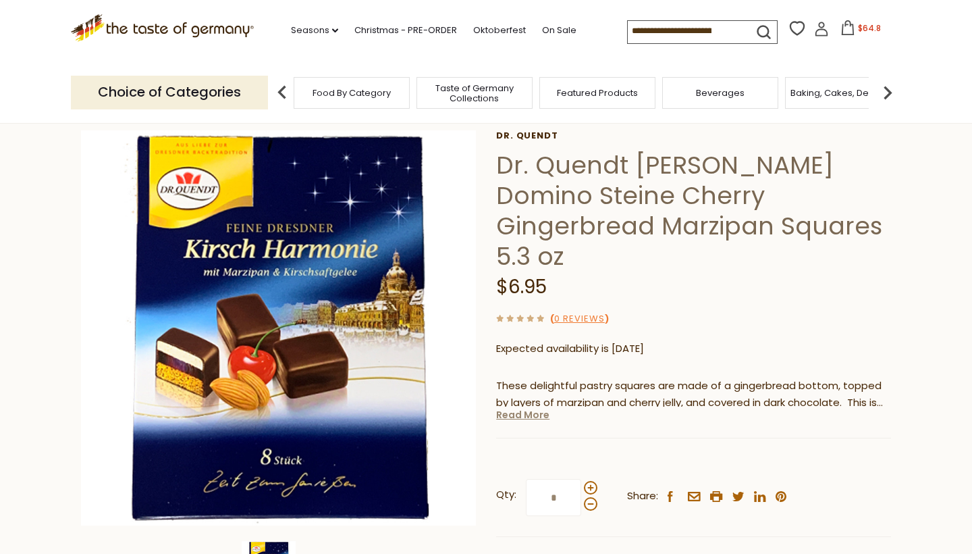
click at [522, 412] on link "Read More" at bounding box center [522, 415] width 53 height 14
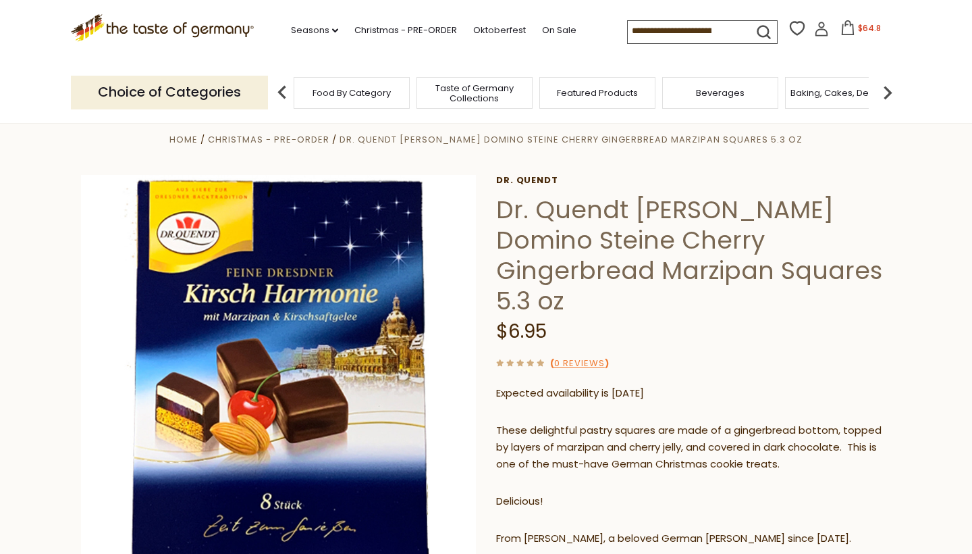
scroll to position [0, 0]
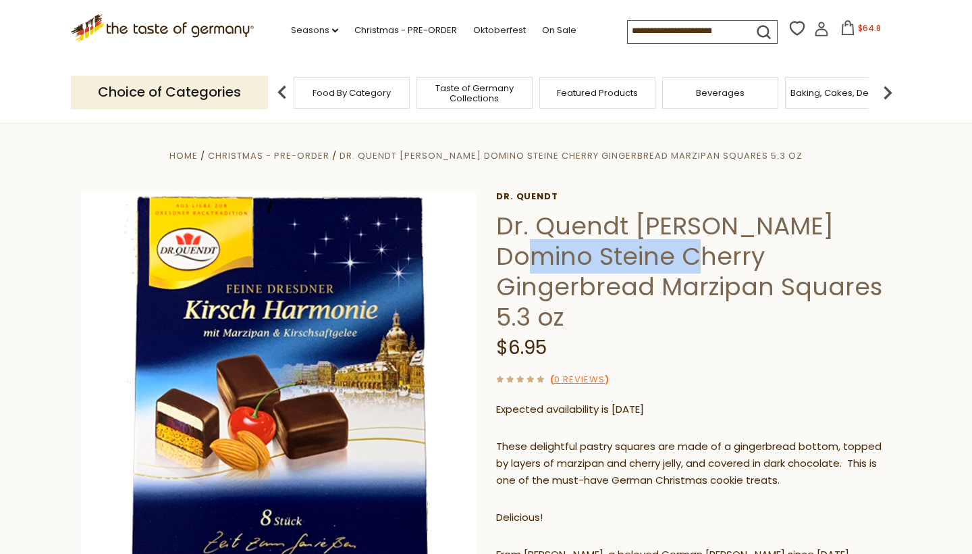
drag, startPoint x: 668, startPoint y: 256, endPoint x: 495, endPoint y: 245, distance: 172.5
click at [495, 245] on div "Home Christmas - PRE-ORDER Dr. Quendt [PERSON_NAME] Domino Steine Cherry Ginger…" at bounding box center [486, 473] width 830 height 653
copy h1 "Domino Steine"
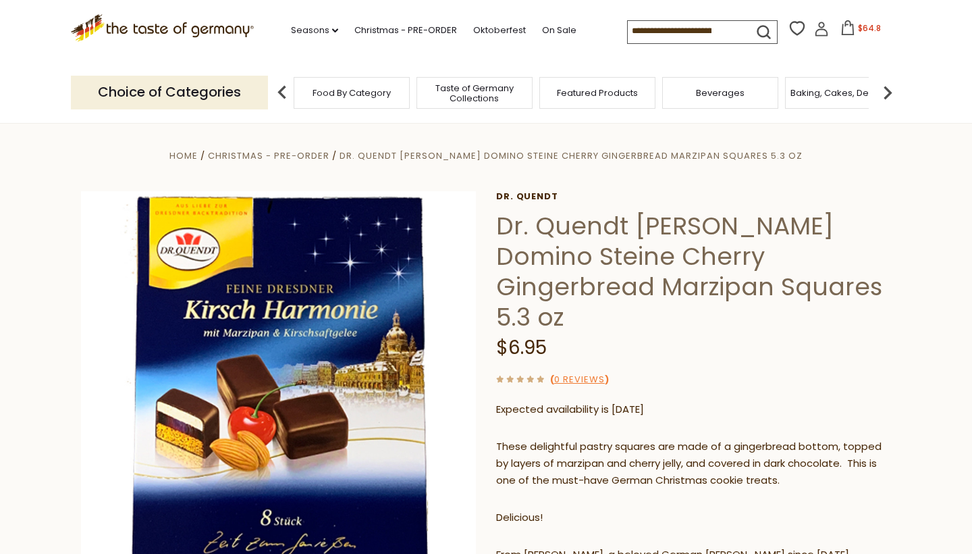
click at [628, 29] on input at bounding box center [685, 30] width 114 height 19
paste input "**********"
type input "**********"
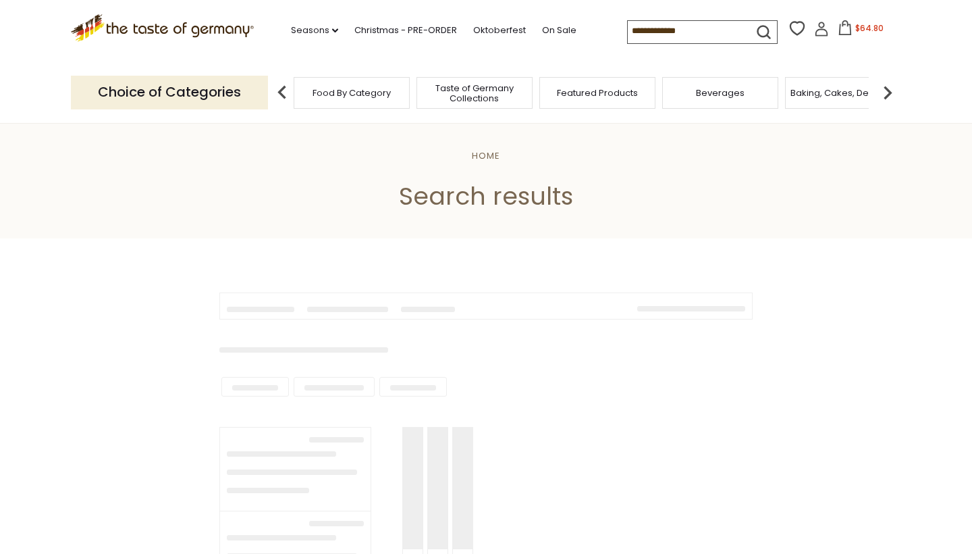
type input "**********"
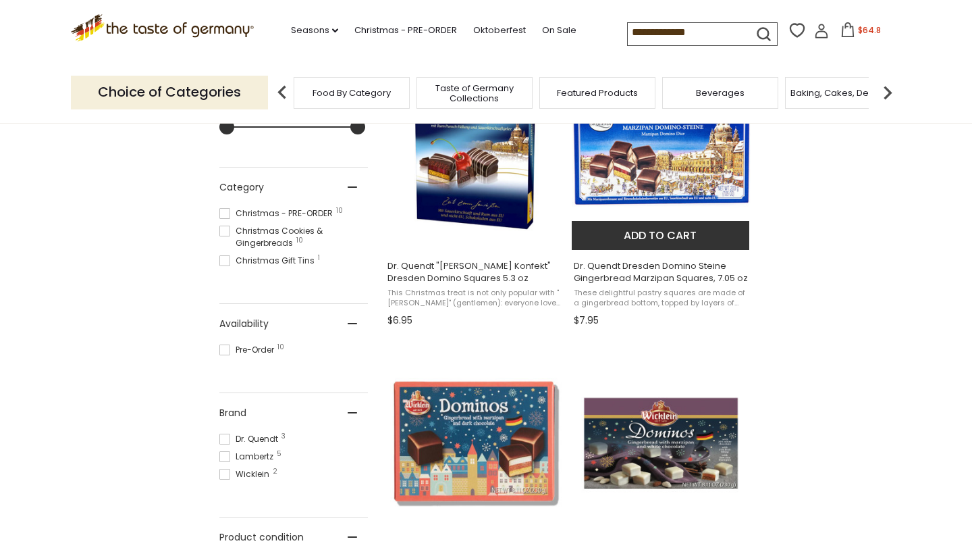
scroll to position [361, 0]
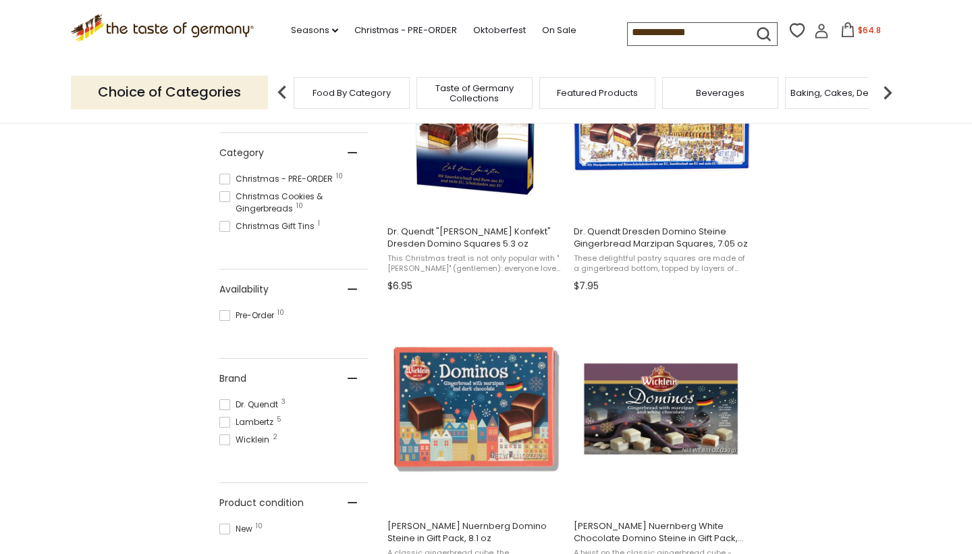
click at [227, 177] on span at bounding box center [224, 178] width 11 height 11
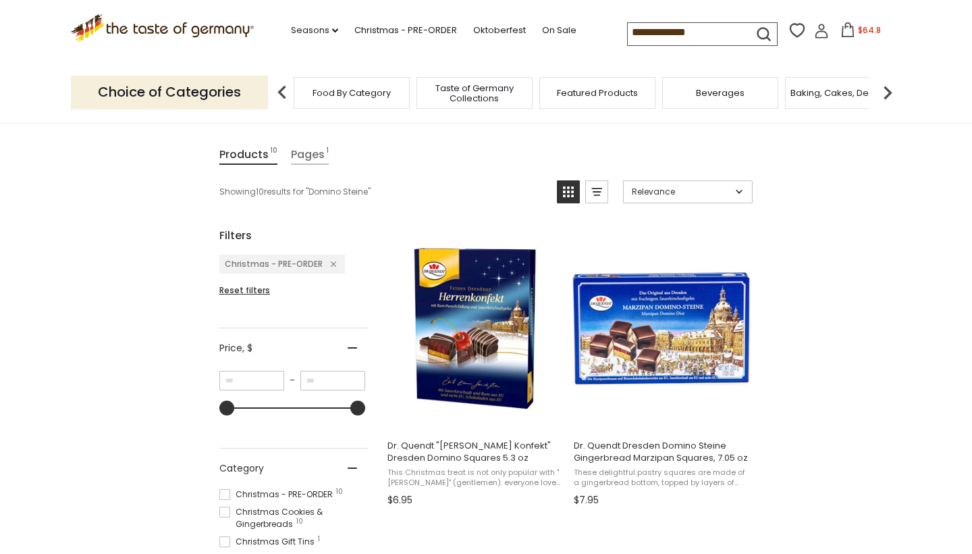
scroll to position [200, 0]
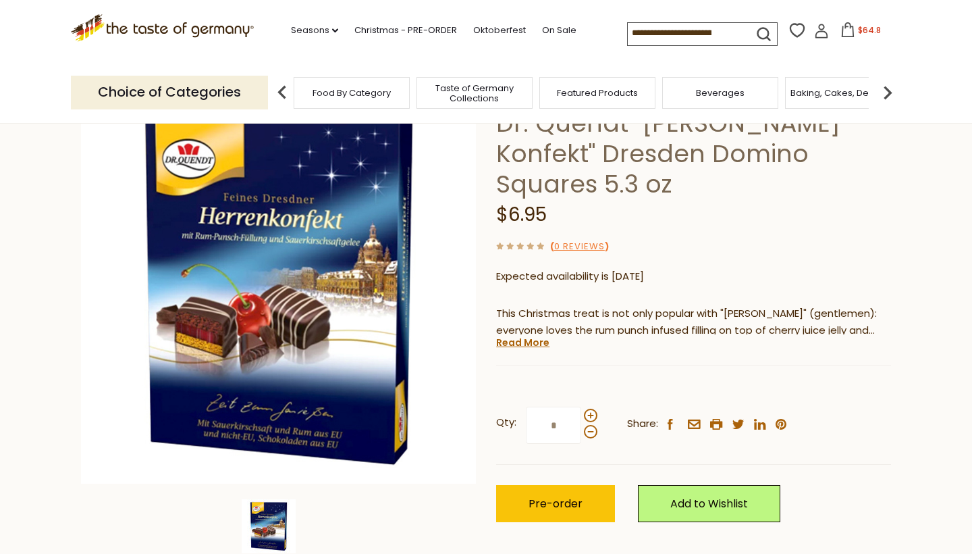
scroll to position [105, 0]
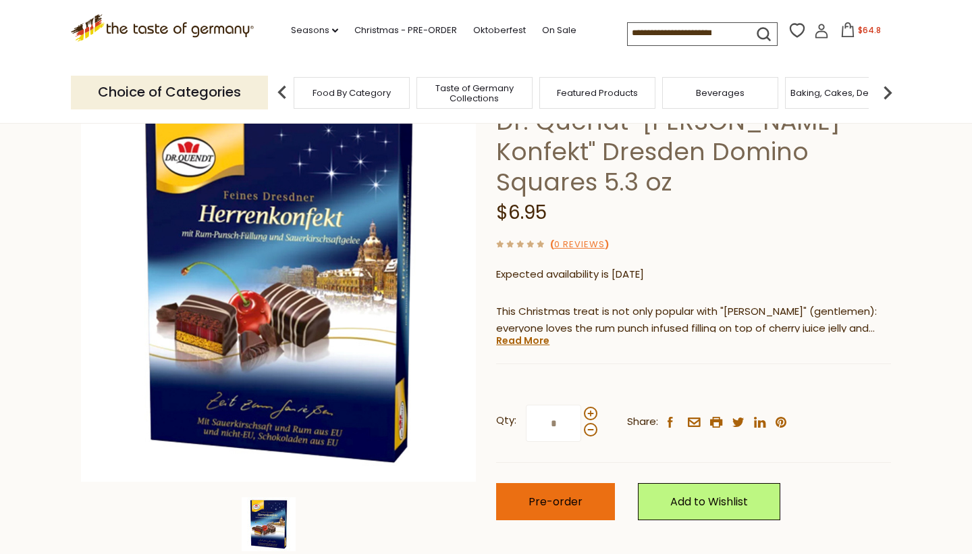
click at [546, 493] on span "Pre-order" at bounding box center [556, 501] width 54 height 16
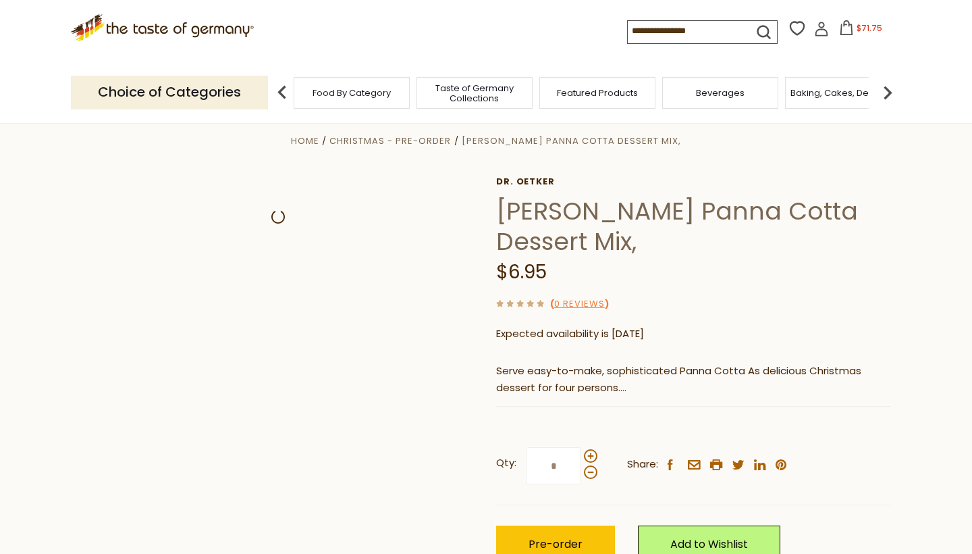
click at [839, 26] on icon at bounding box center [846, 27] width 15 height 15
click at [857, 26] on span "$71.75" at bounding box center [870, 27] width 26 height 11
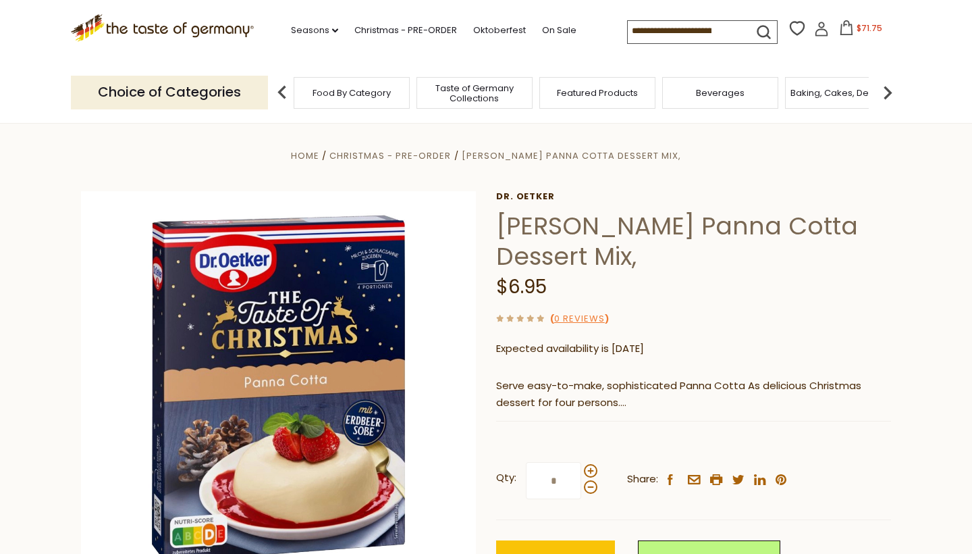
click at [839, 25] on icon at bounding box center [846, 27] width 15 height 15
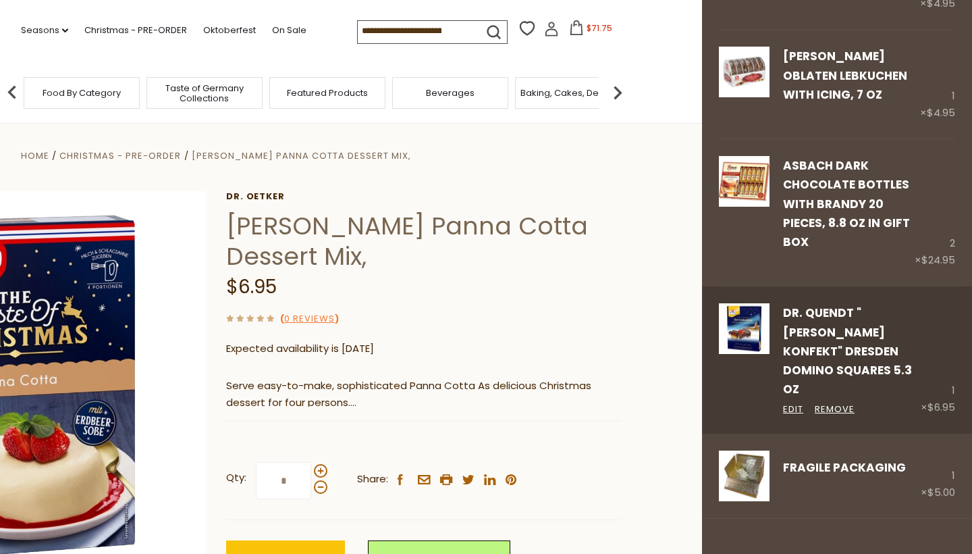
scroll to position [168, 0]
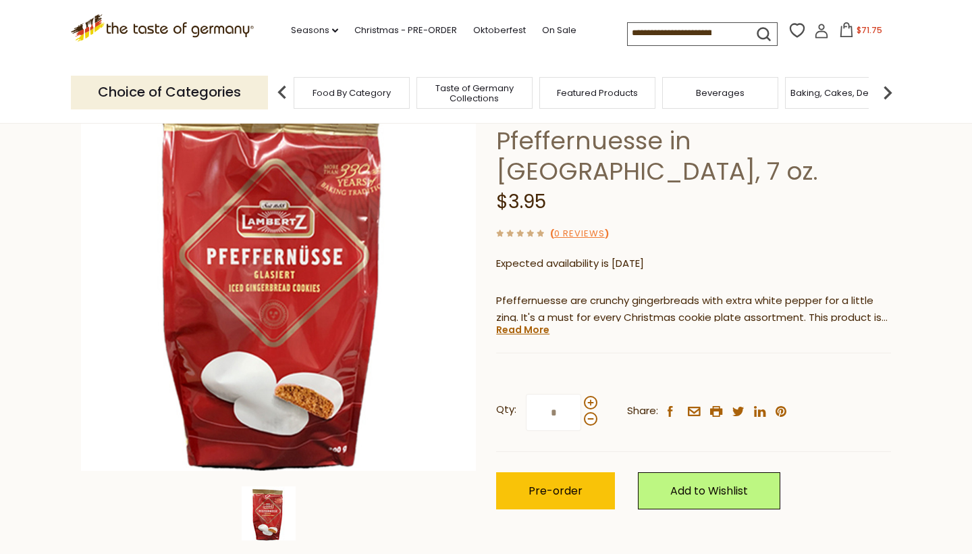
scroll to position [113, 0]
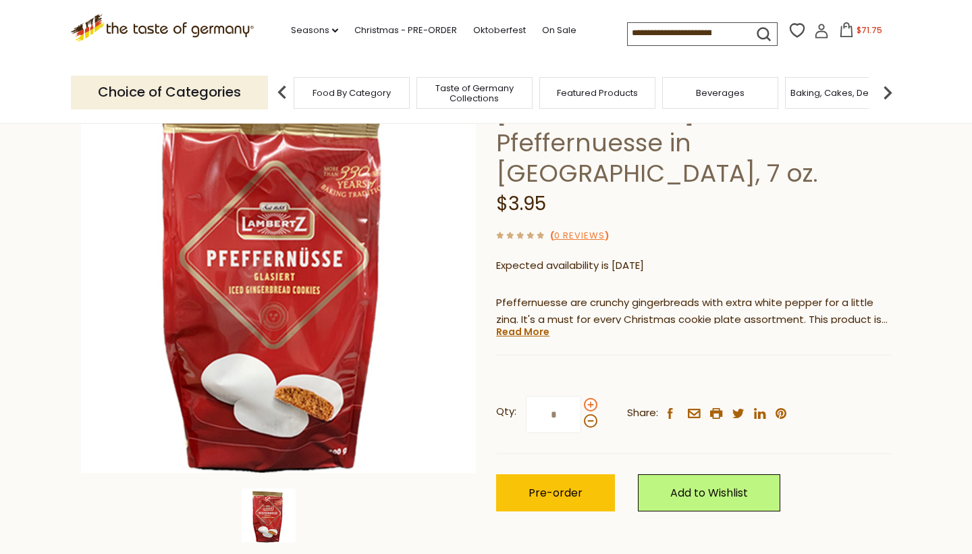
click at [589, 398] on span at bounding box center [591, 405] width 14 height 14
click at [581, 396] on input "*" at bounding box center [553, 414] width 55 height 37
click at [589, 414] on span at bounding box center [591, 421] width 14 height 14
click at [581, 396] on input "*" at bounding box center [553, 414] width 55 height 37
type input "*"
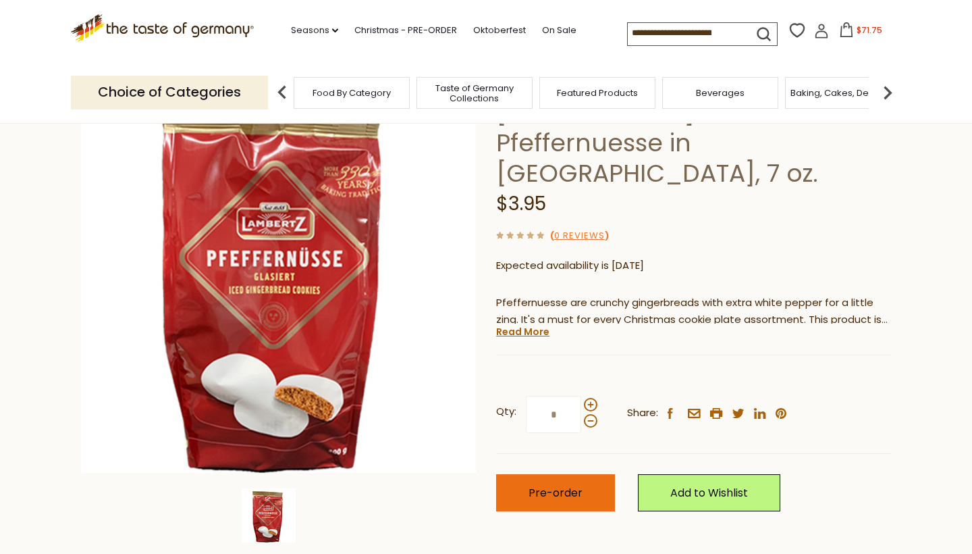
click at [562, 474] on button "Pre-order" at bounding box center [555, 492] width 119 height 37
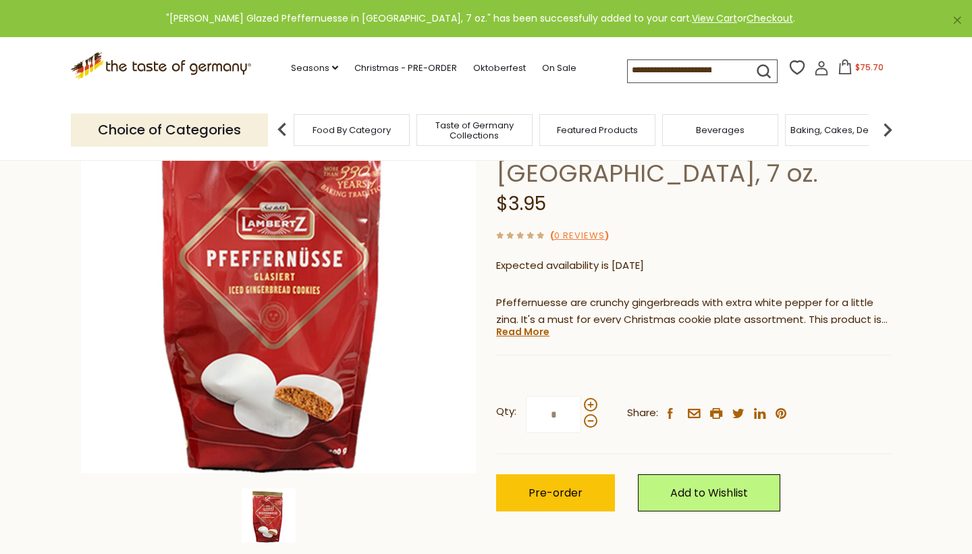
click at [855, 70] on span "$75.70" at bounding box center [869, 66] width 28 height 11
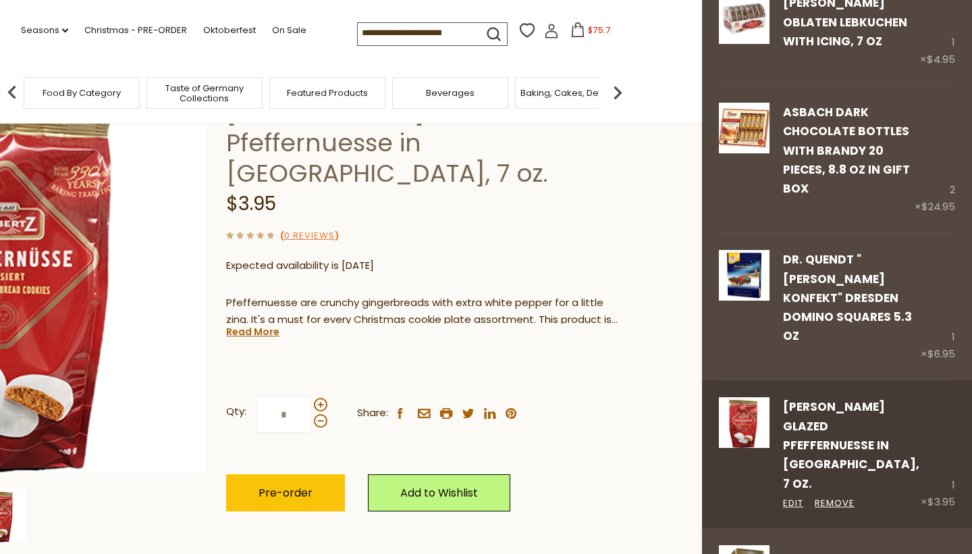
scroll to position [209, 0]
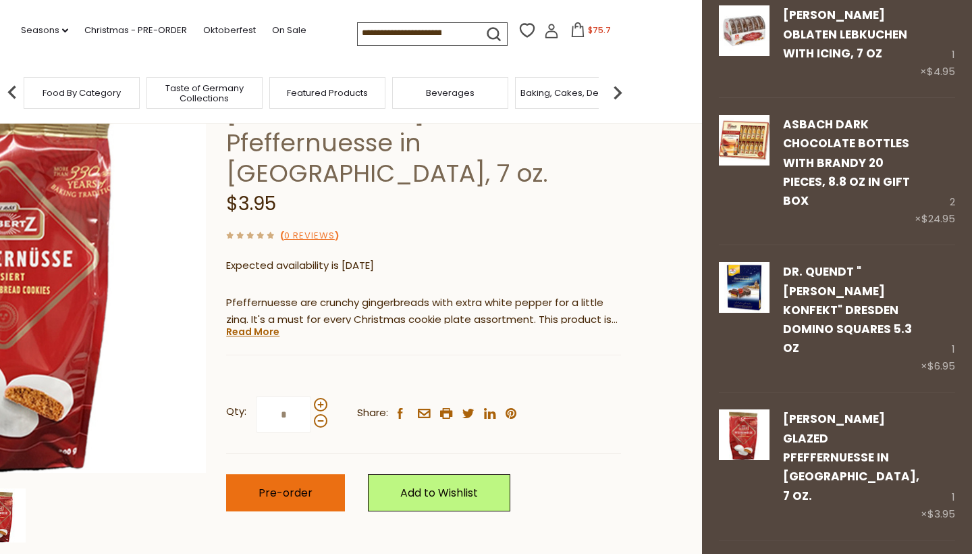
click at [281, 485] on span "Pre-order" at bounding box center [286, 493] width 54 height 16
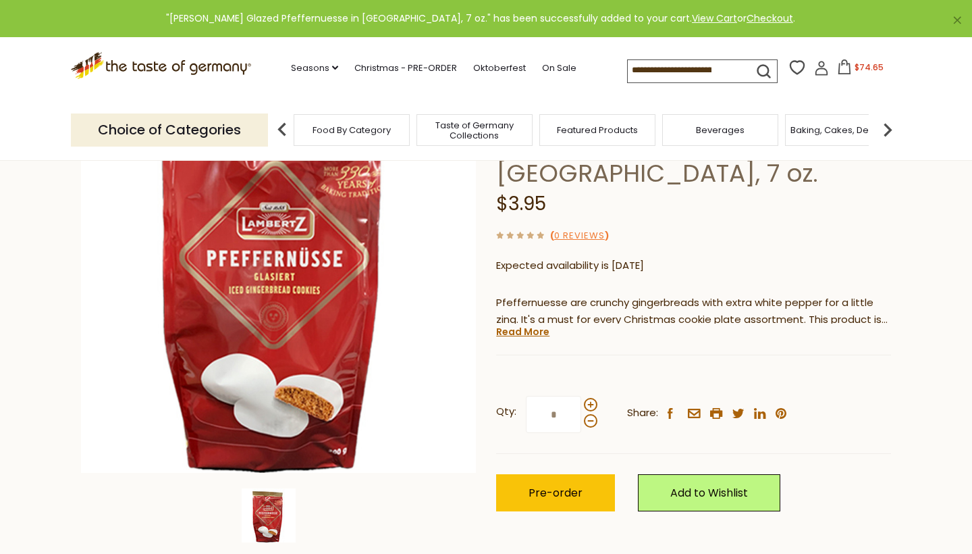
click at [837, 72] on icon at bounding box center [844, 66] width 15 height 15
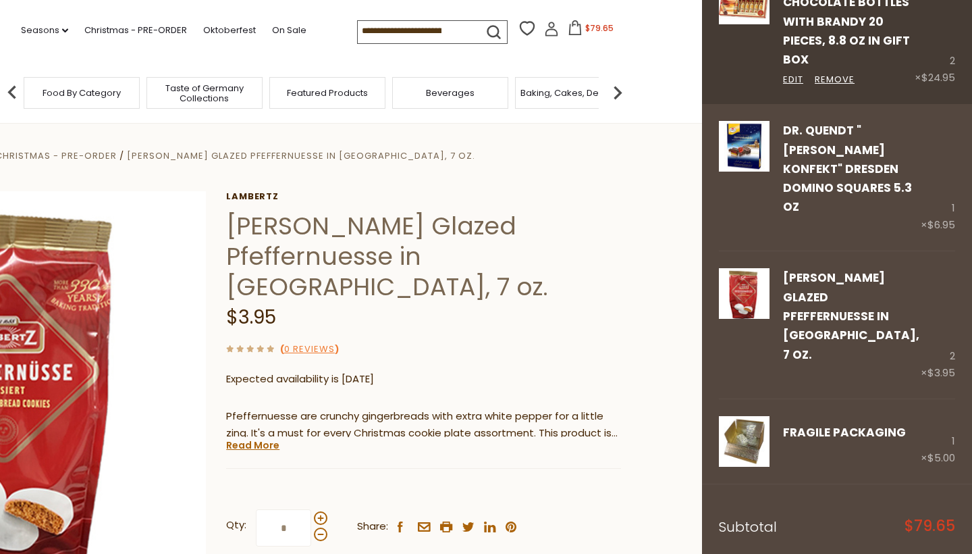
scroll to position [0, 0]
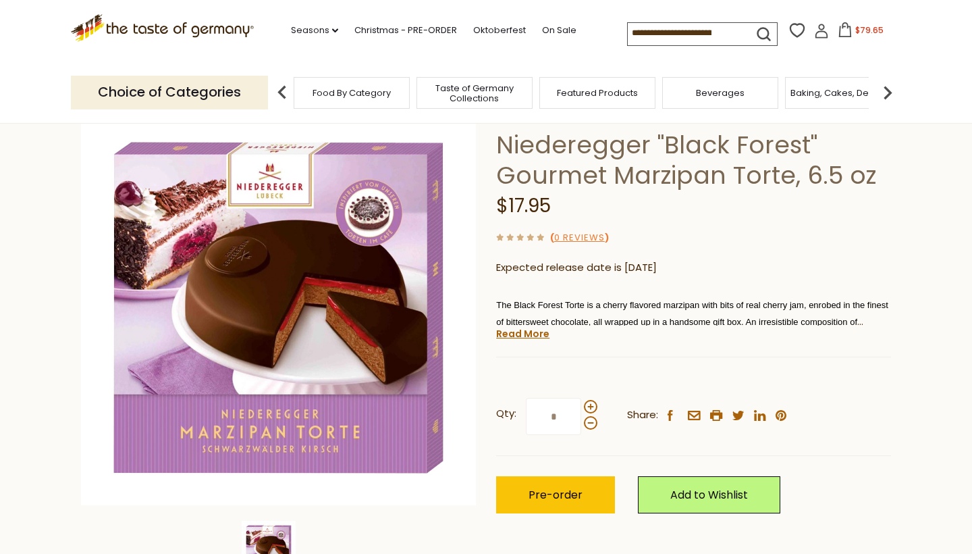
scroll to position [74, 0]
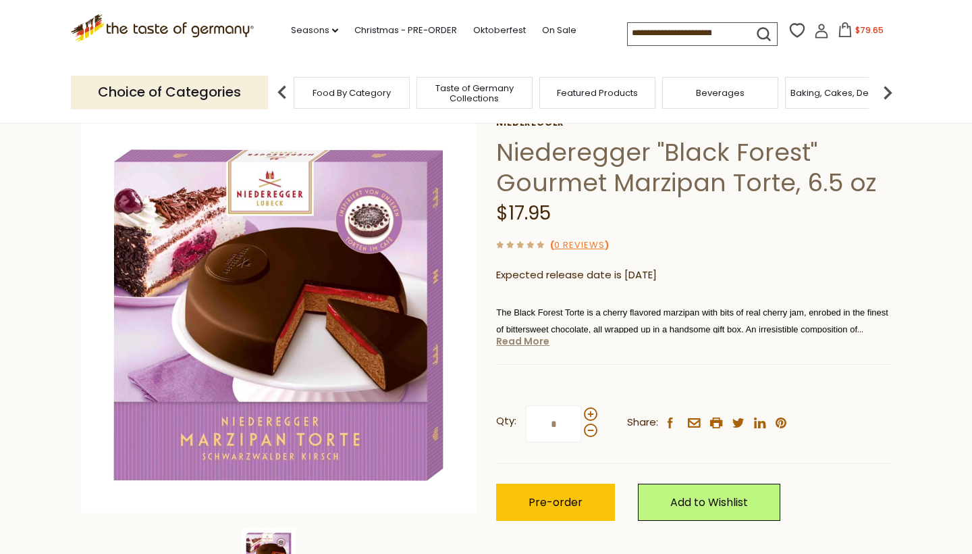
click at [521, 340] on link "Read More" at bounding box center [522, 341] width 53 height 14
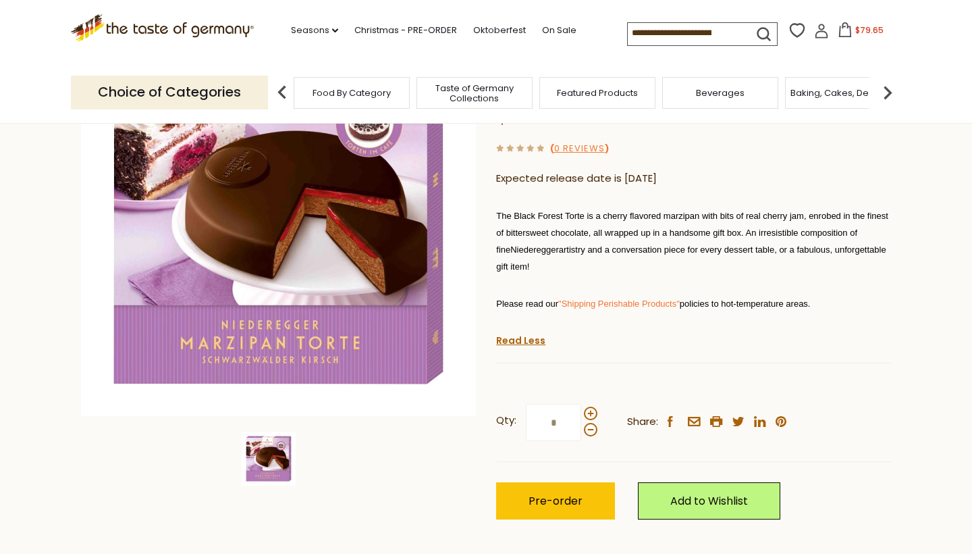
scroll to position [169, 0]
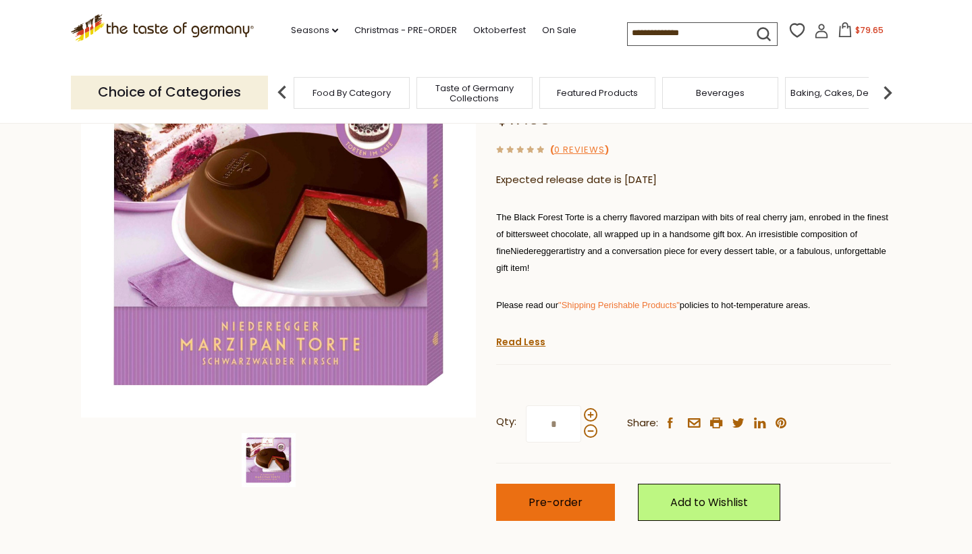
click at [541, 495] on span "Pre-order" at bounding box center [556, 502] width 54 height 16
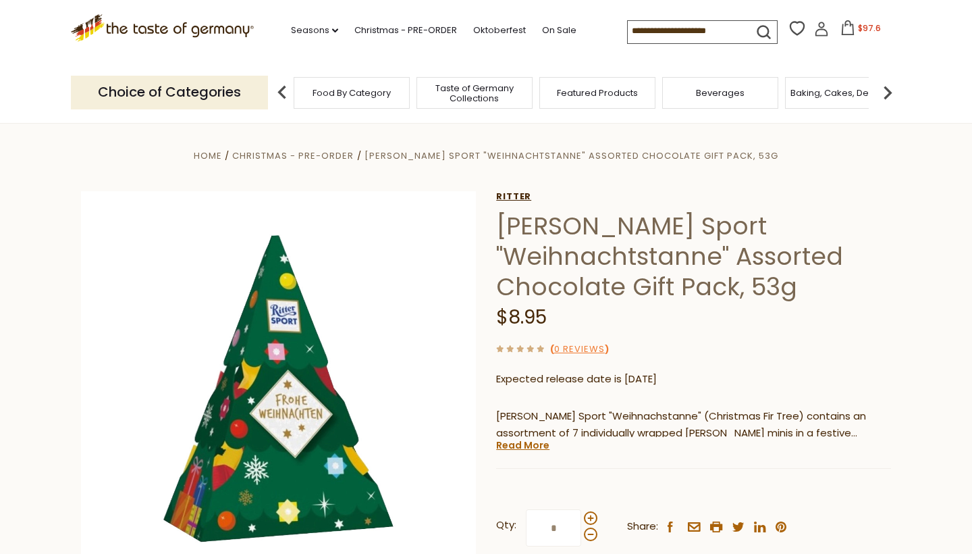
click at [516, 195] on link "Ritter" at bounding box center [693, 196] width 395 height 11
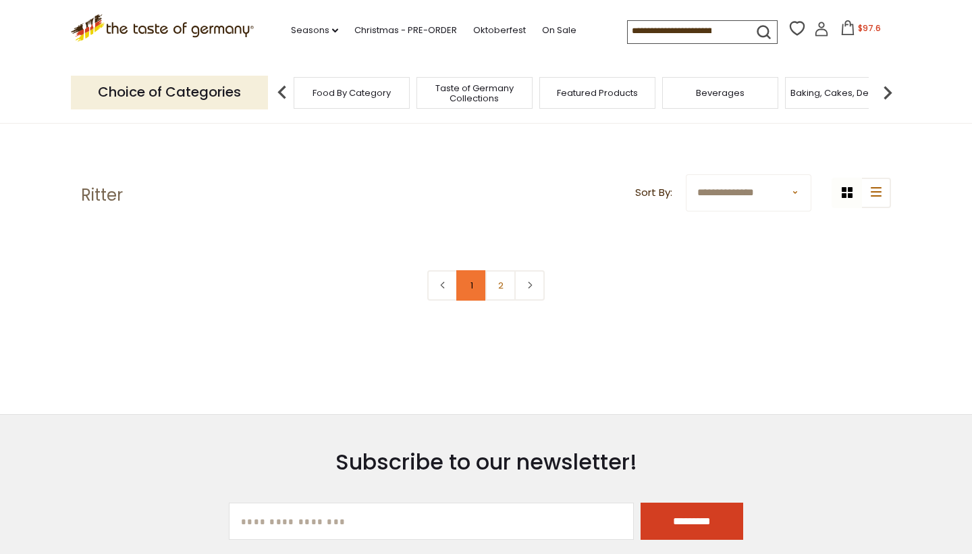
click at [474, 285] on link "1" at bounding box center [471, 285] width 30 height 30
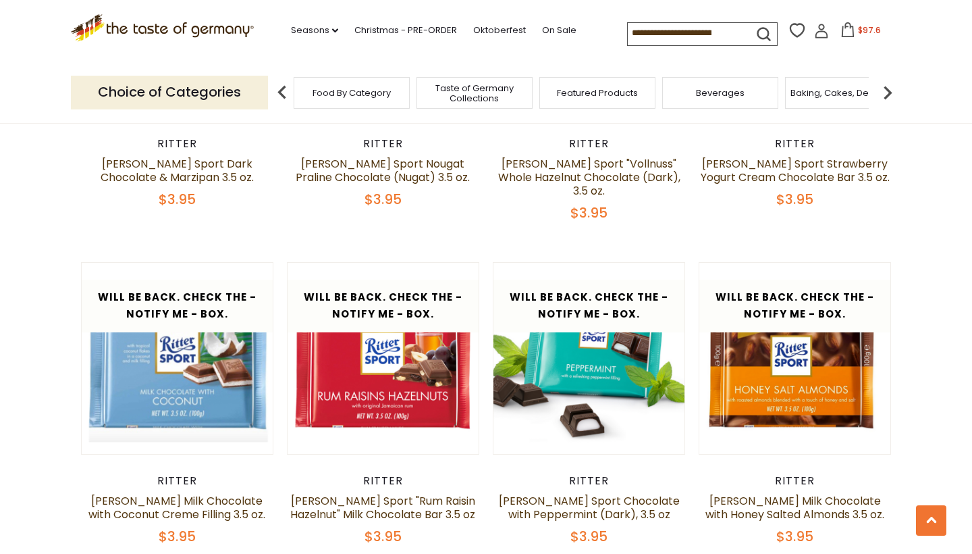
scroll to position [2008, 0]
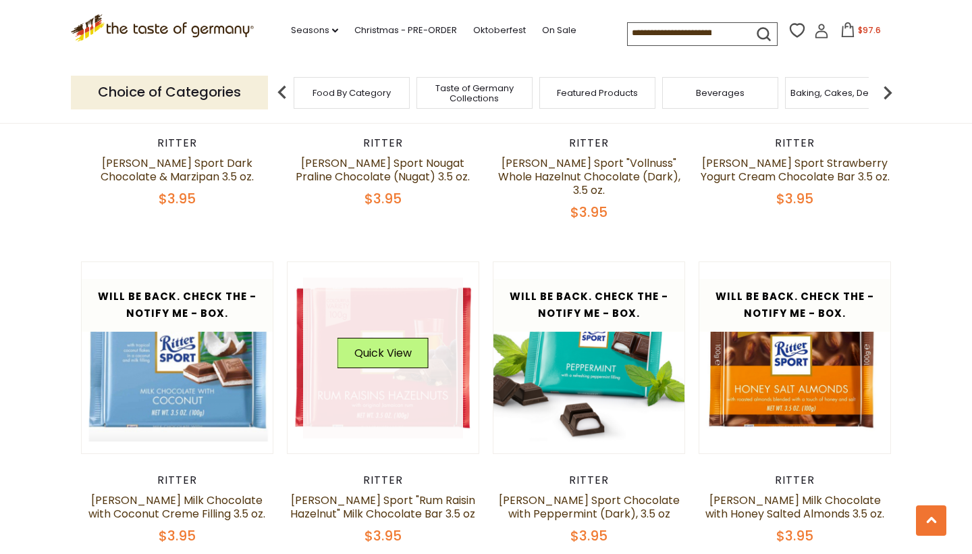
click at [380, 304] on link at bounding box center [383, 357] width 161 height 161
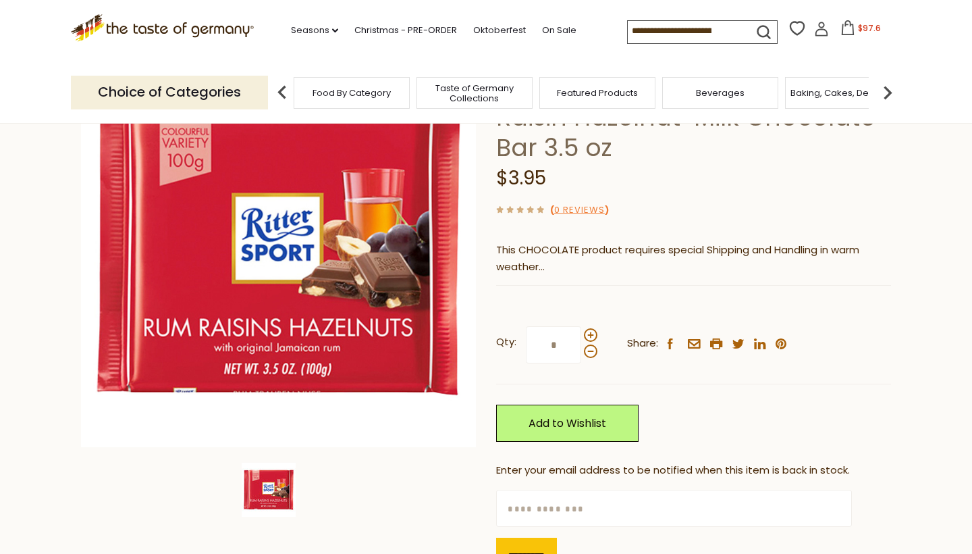
scroll to position [140, 0]
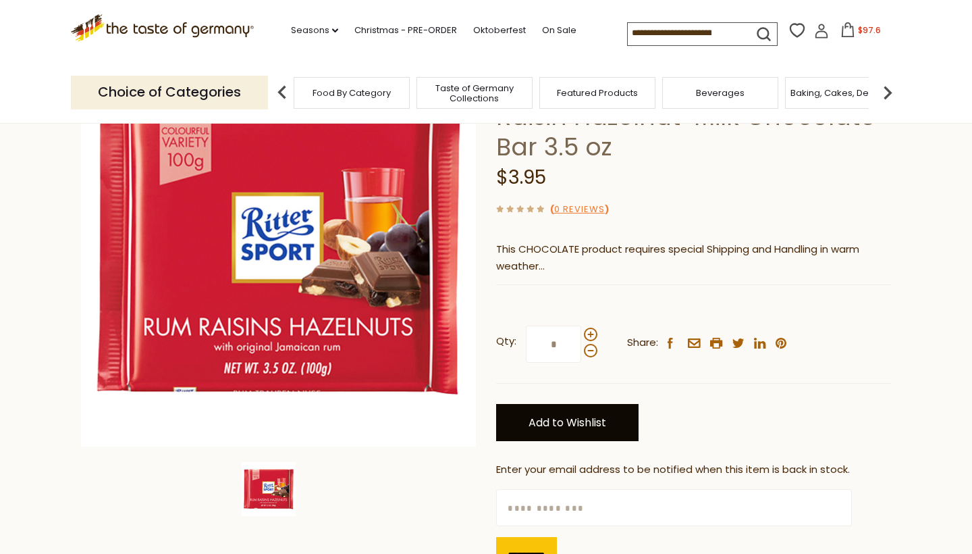
click at [561, 429] on link "Add to Wishlist" at bounding box center [567, 422] width 142 height 37
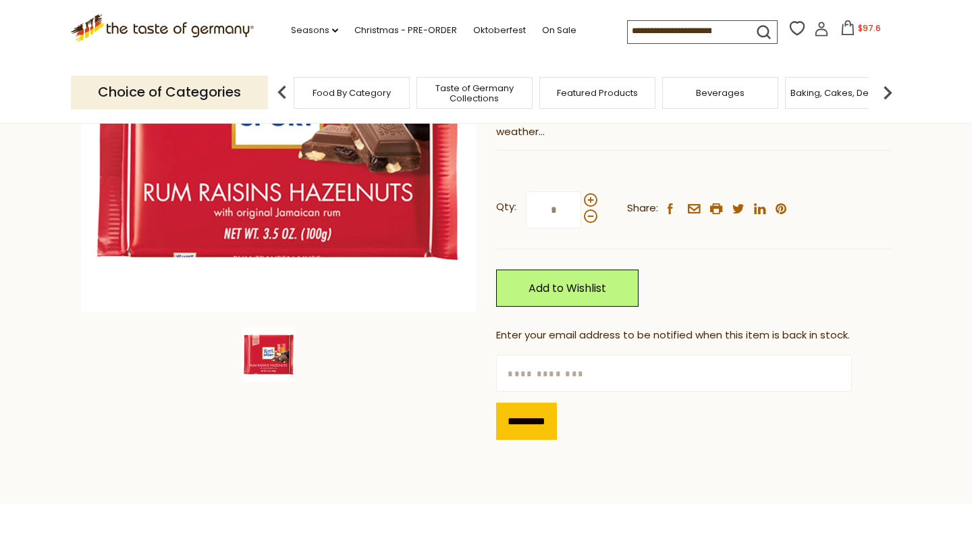
scroll to position [277, 0]
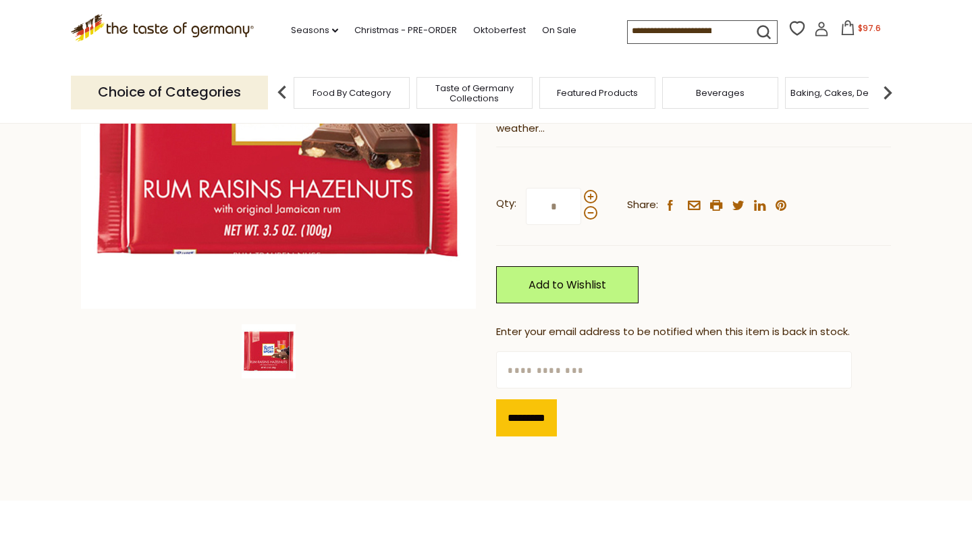
click at [643, 360] on input "text" at bounding box center [673, 369] width 355 height 37
type input "**********"
click at [556, 420] on input "*********" at bounding box center [526, 417] width 61 height 37
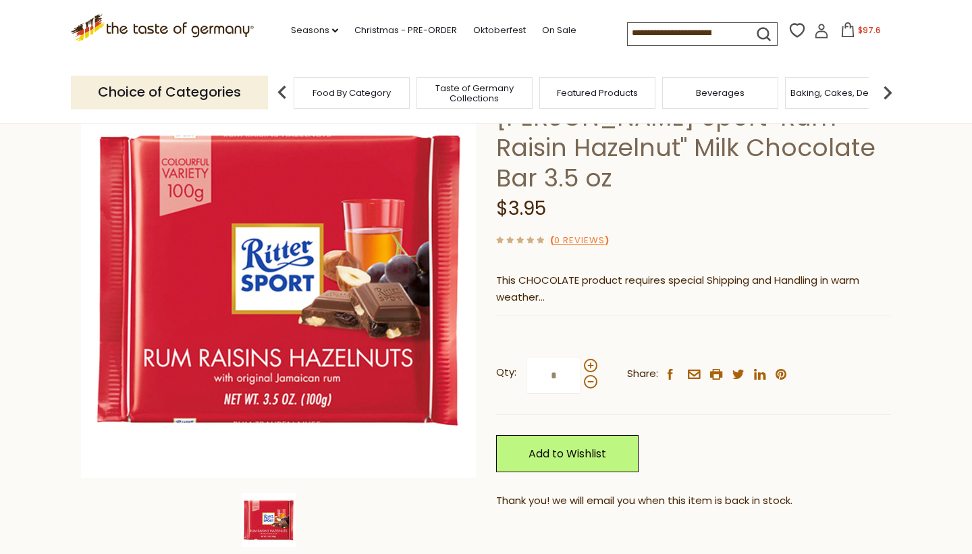
scroll to position [96, 0]
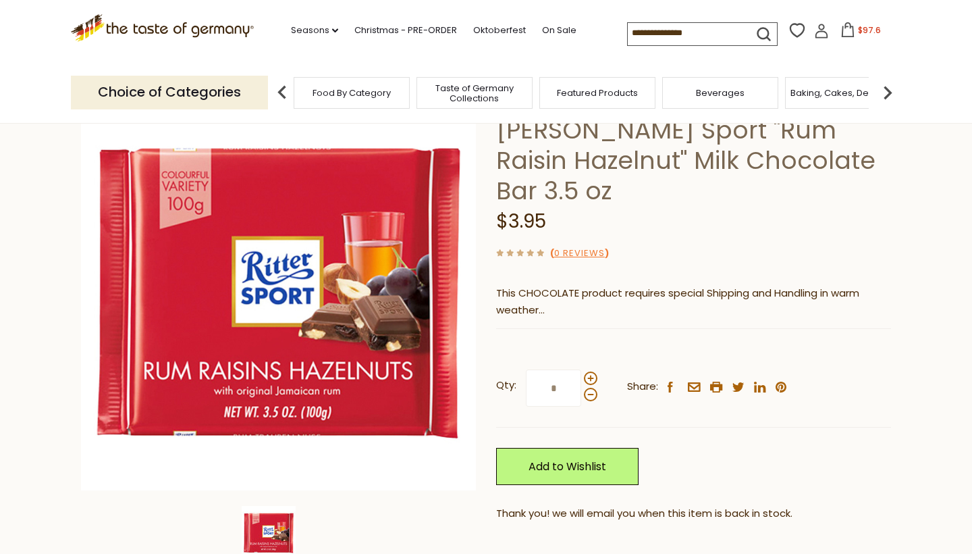
click at [814, 32] on icon at bounding box center [821, 31] width 15 height 15
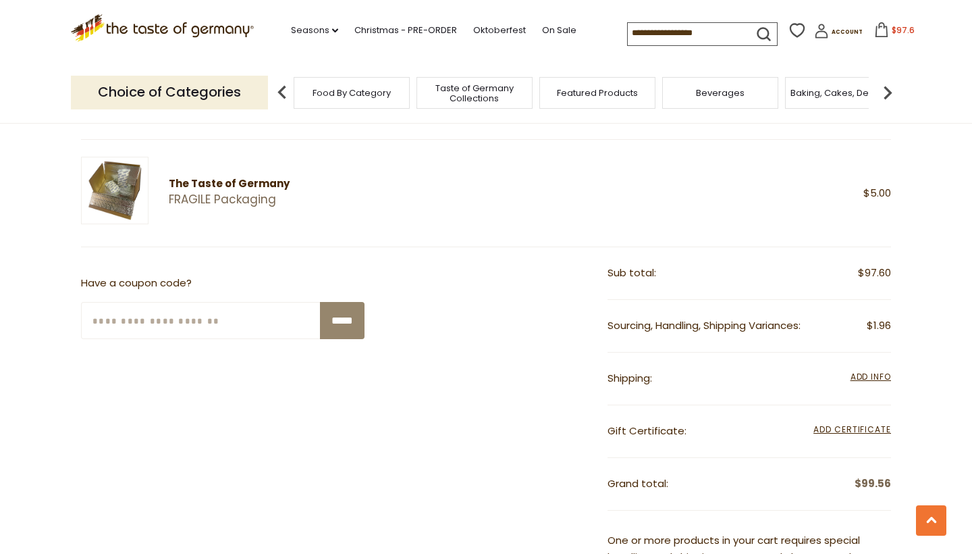
scroll to position [864, 0]
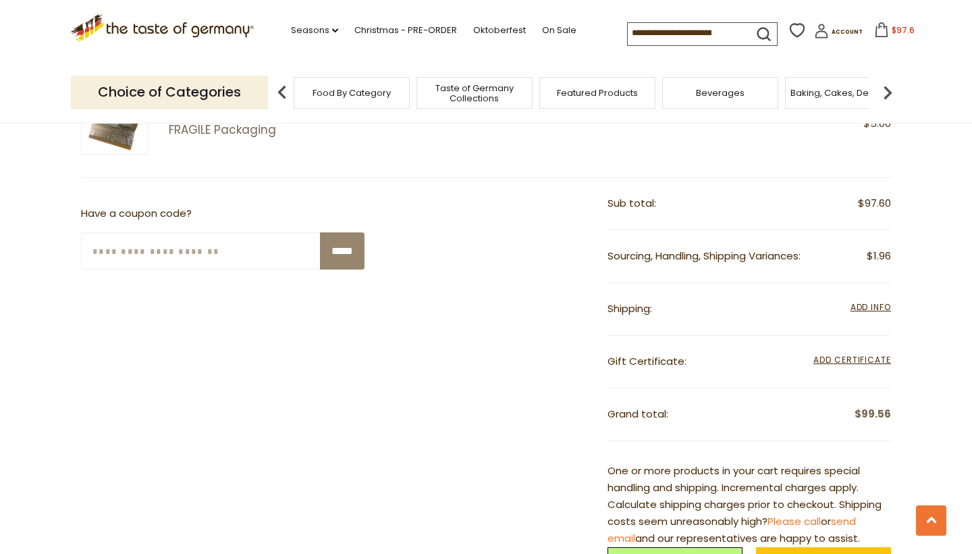
click at [230, 248] on input "Enter Your Coupon Code" at bounding box center [201, 250] width 240 height 37
type input "*******"
click at [338, 252] on input "*****" at bounding box center [342, 250] width 45 height 37
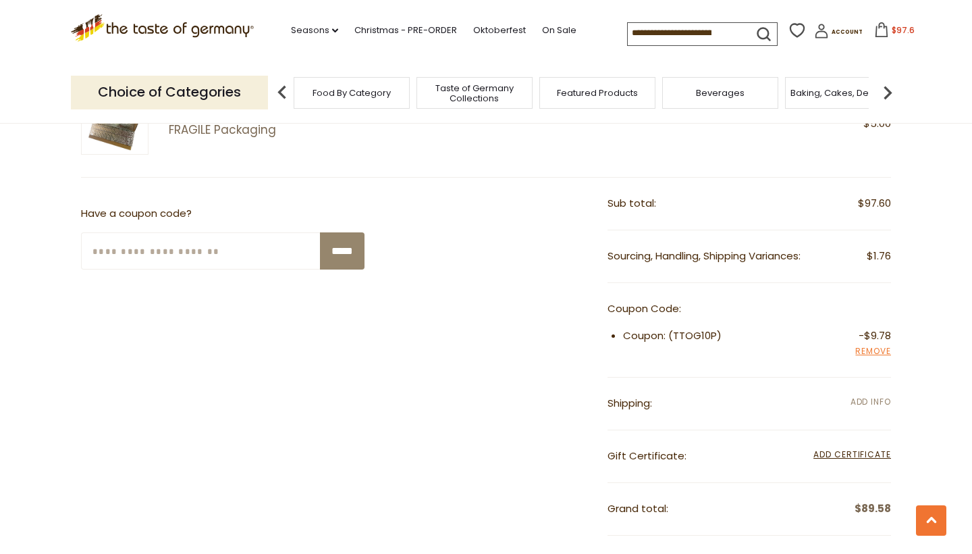
click at [863, 396] on span "Add Info" at bounding box center [871, 401] width 41 height 11
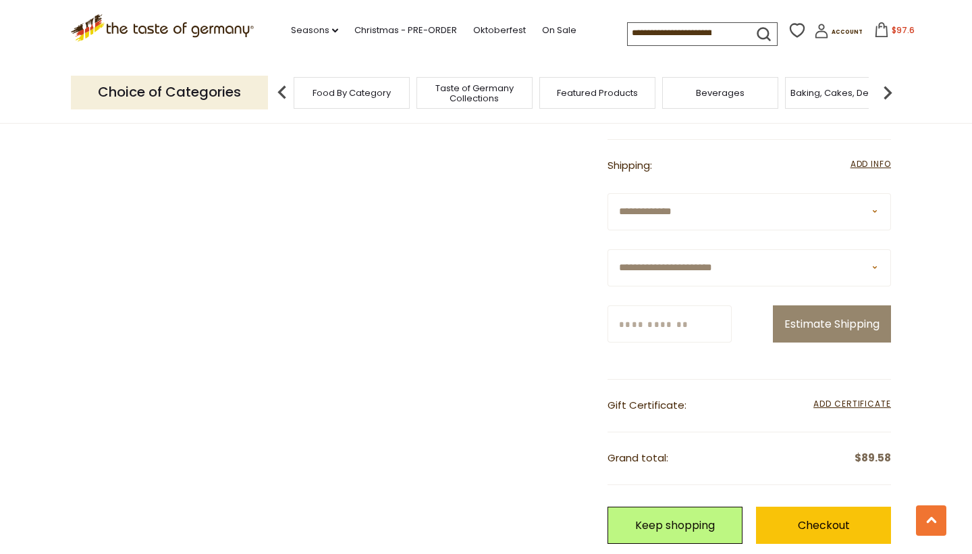
scroll to position [1110, 0]
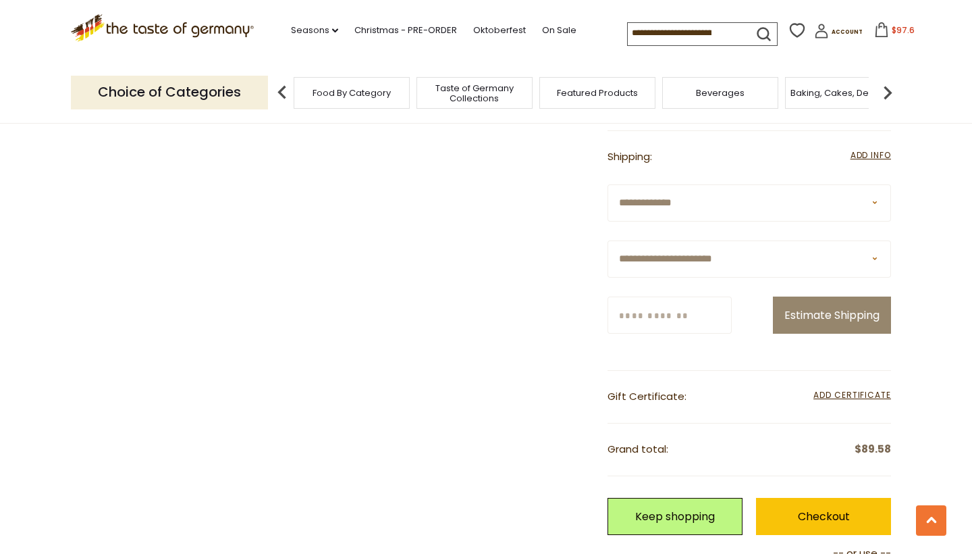
select select "**"
type input "*****"
click at [859, 333] on button "Estimate Shipping" at bounding box center [832, 314] width 118 height 37
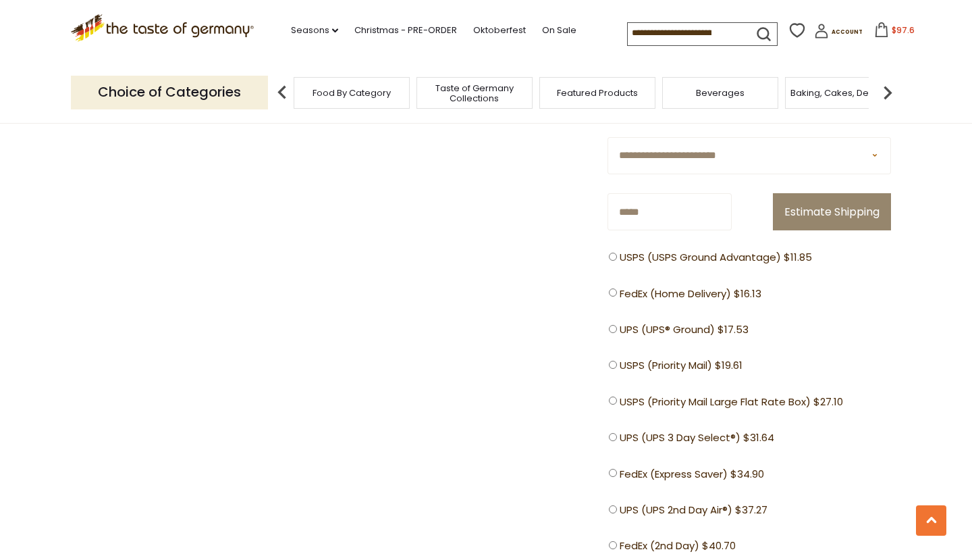
scroll to position [1214, 0]
click at [617, 263] on label "USPS (USPS Ground Advantage) $11.85" at bounding box center [714, 256] width 210 height 14
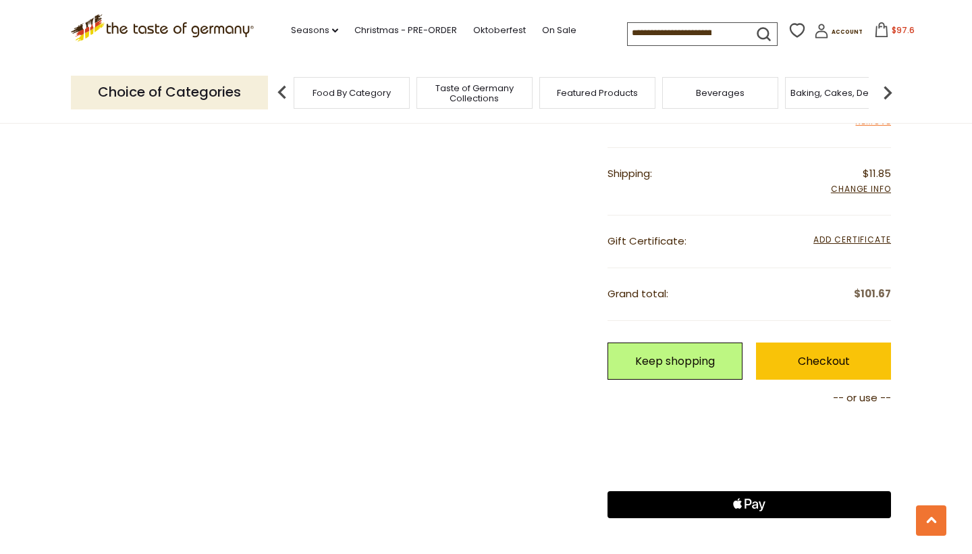
scroll to position [1094, 0]
